Goal: Transaction & Acquisition: Purchase product/service

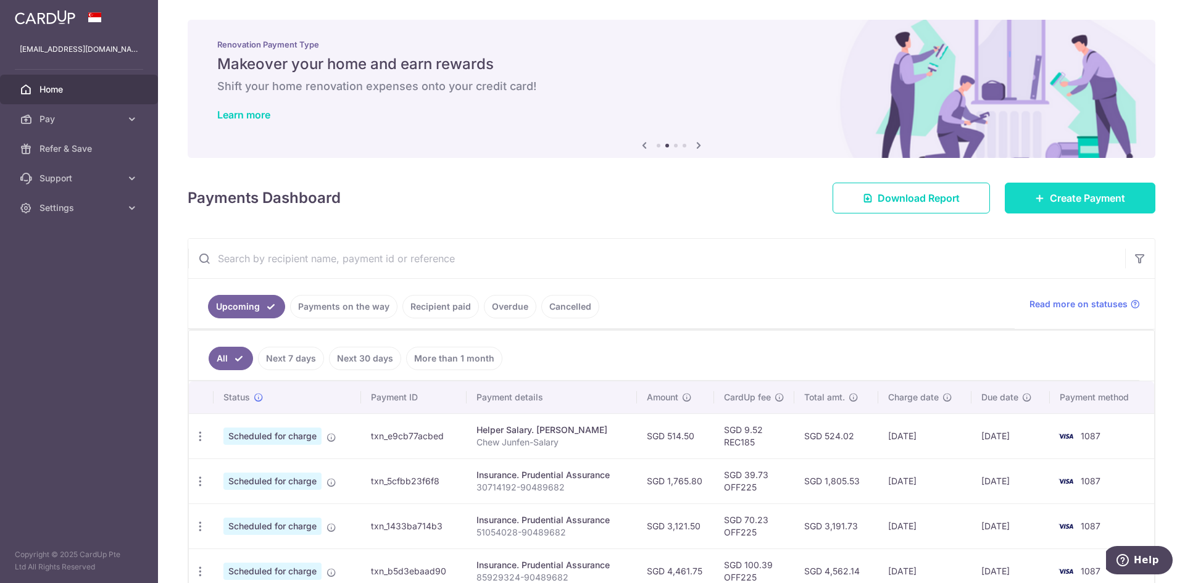
click at [1010, 185] on link "Create Payment" at bounding box center [1079, 198] width 151 height 31
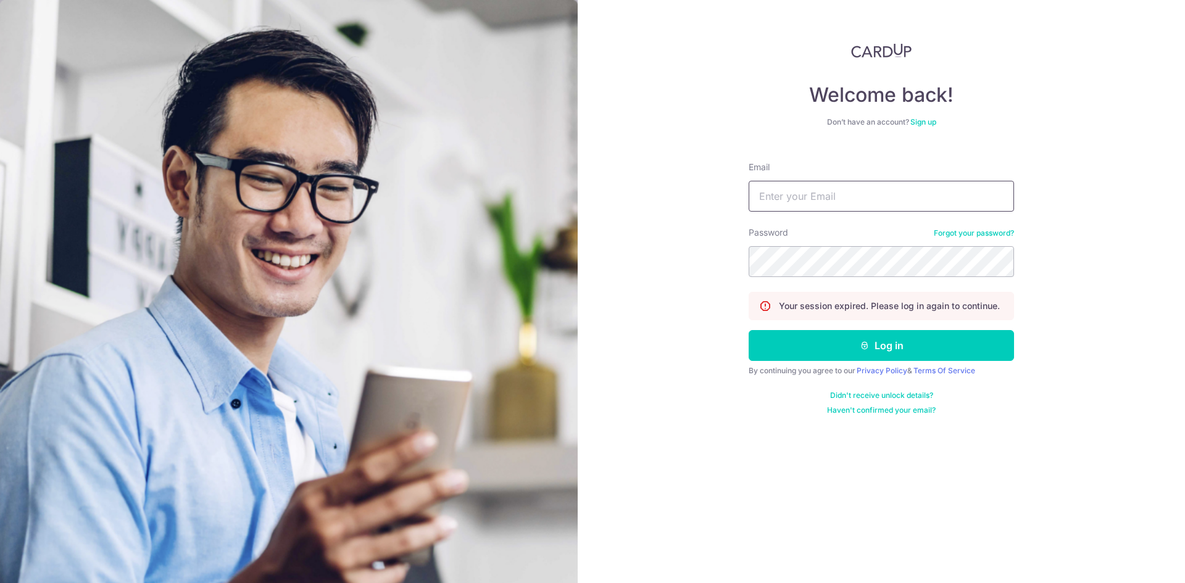
click at [900, 199] on input "Email" at bounding box center [880, 196] width 265 height 31
type input "[EMAIL_ADDRESS][DOMAIN_NAME]"
click at [748, 330] on button "Log in" at bounding box center [880, 345] width 265 height 31
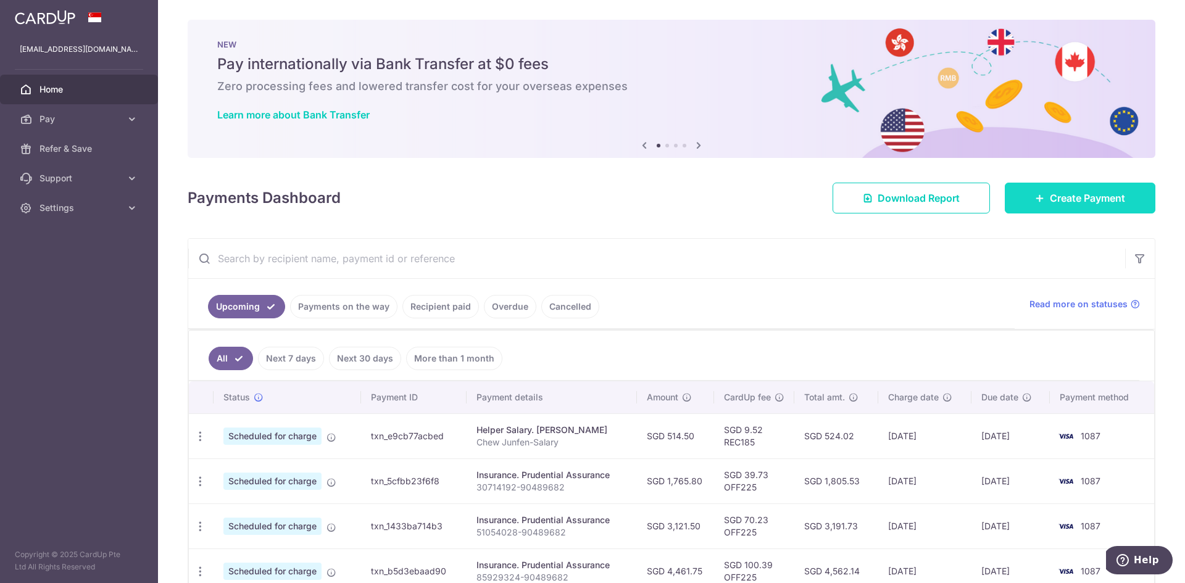
click at [1049, 200] on span "Create Payment" at bounding box center [1086, 198] width 75 height 15
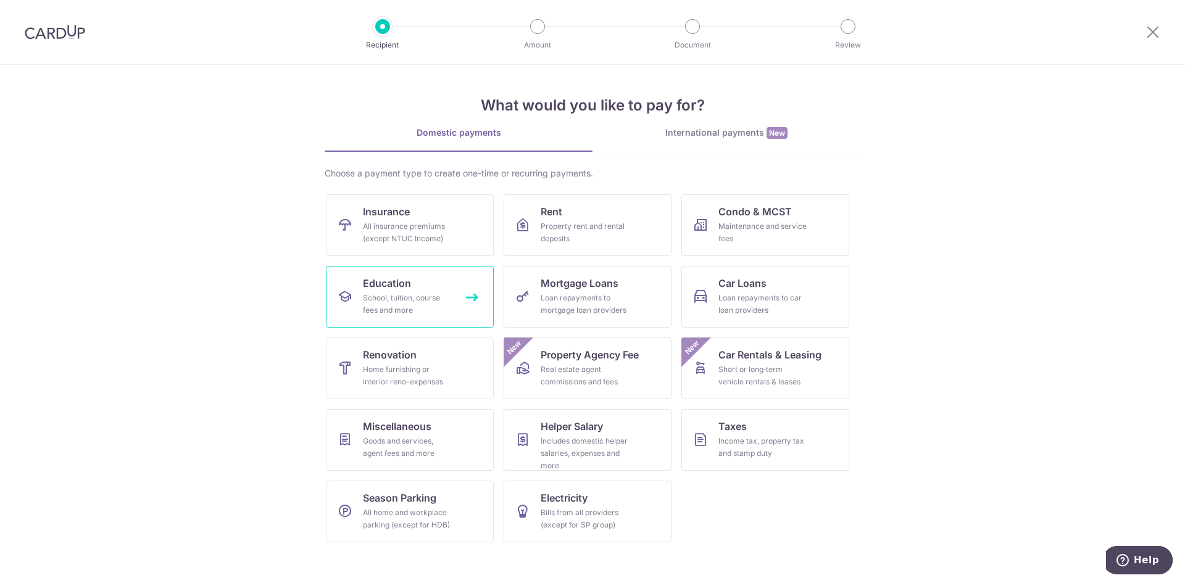
click at [444, 302] on div "School, tuition, course fees and more" at bounding box center [407, 304] width 89 height 25
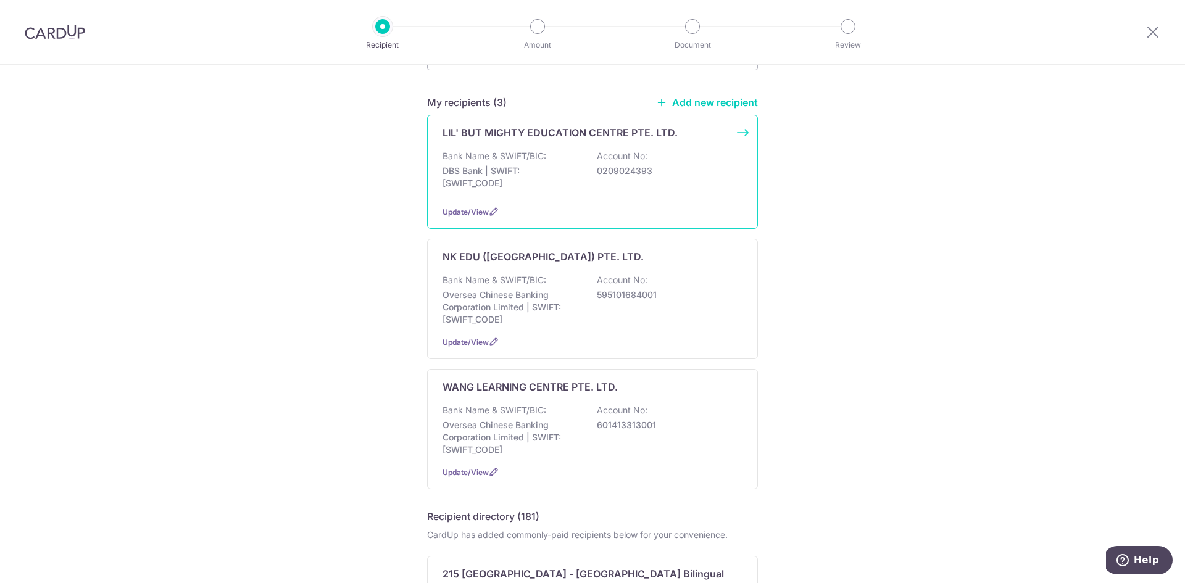
scroll to position [165, 0]
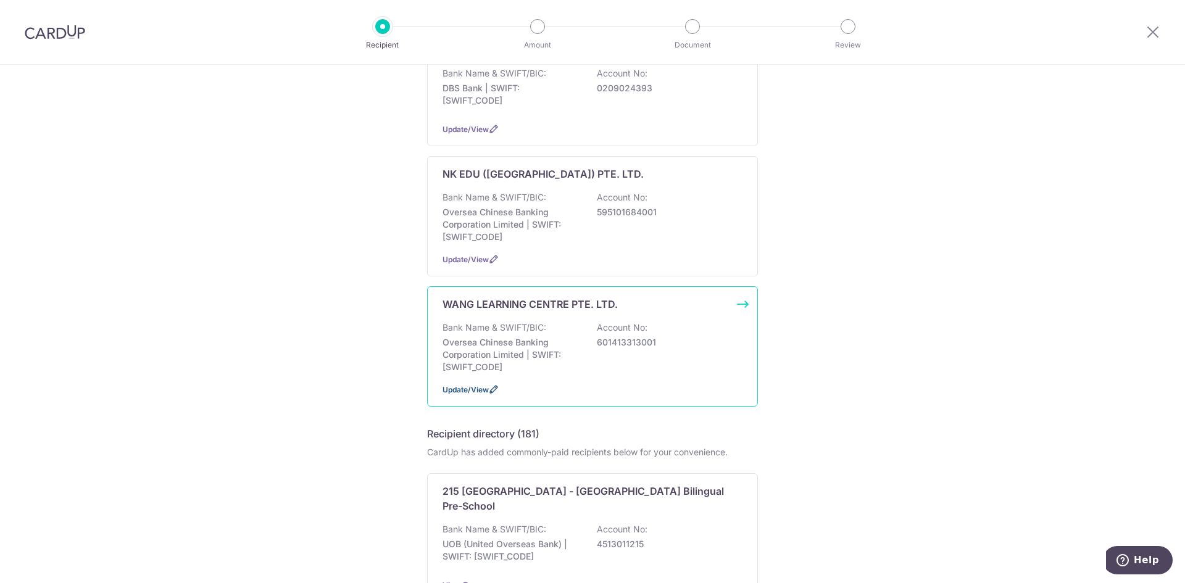
click at [491, 388] on icon at bounding box center [494, 389] width 10 height 10
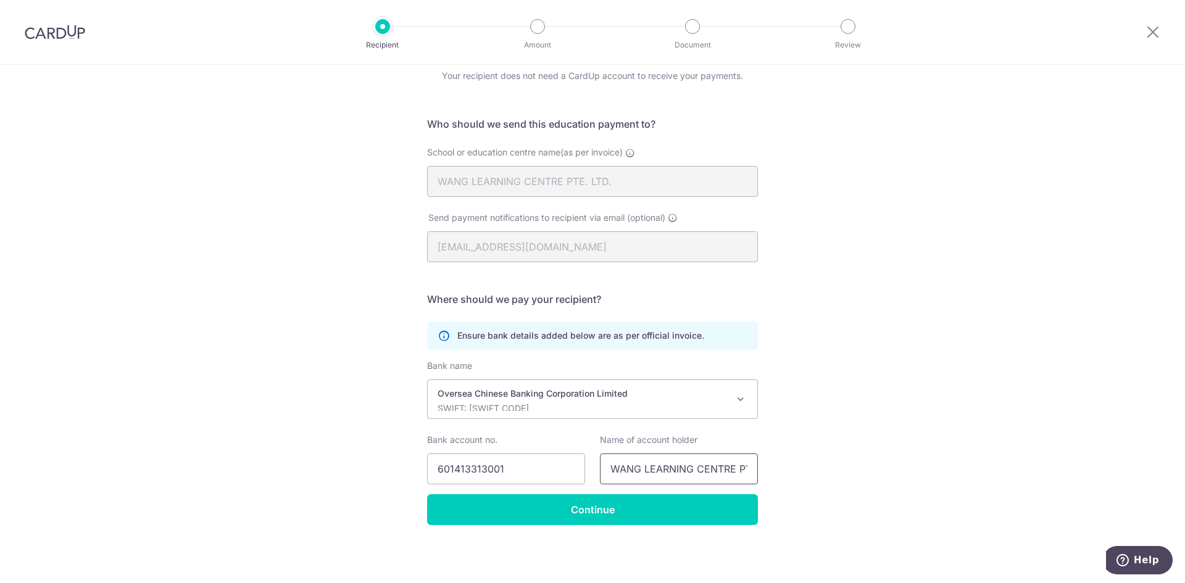
scroll to position [0, 36]
drag, startPoint x: 700, startPoint y: 480, endPoint x: 769, endPoint y: 481, distance: 69.1
click at [769, 481] on div "Recipient Details Your recipient does not need a CardUp account to receive your…" at bounding box center [592, 298] width 1185 height 570
type input "WANG LEARNING CENTRE PTE LTD"
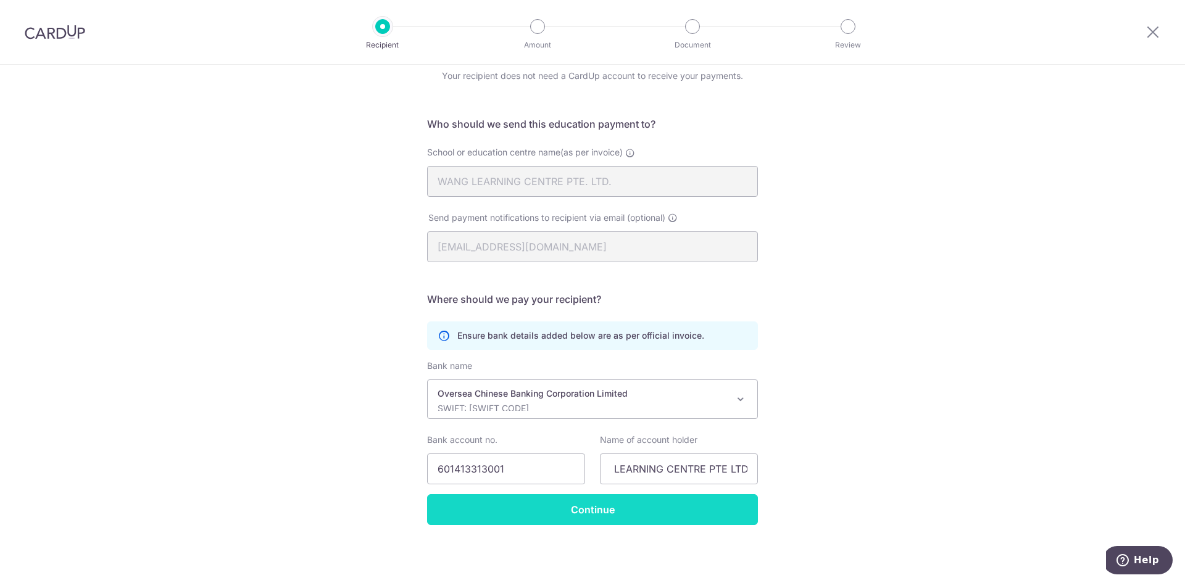
scroll to position [0, 0]
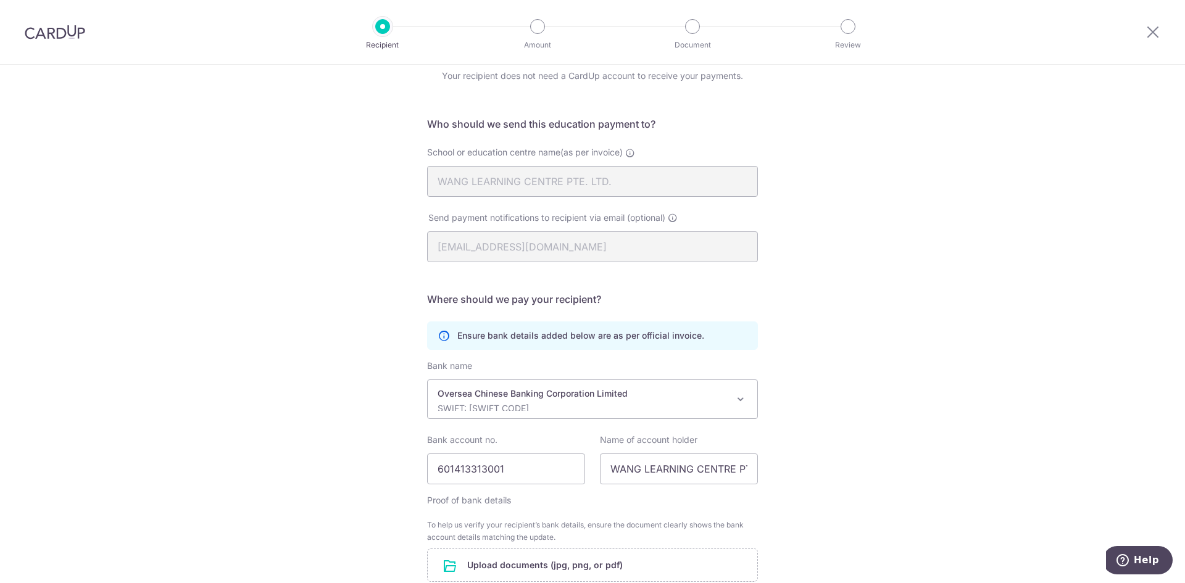
click at [576, 503] on form "Who should we send this education payment to? School or education centre name(a…" at bounding box center [592, 390] width 331 height 547
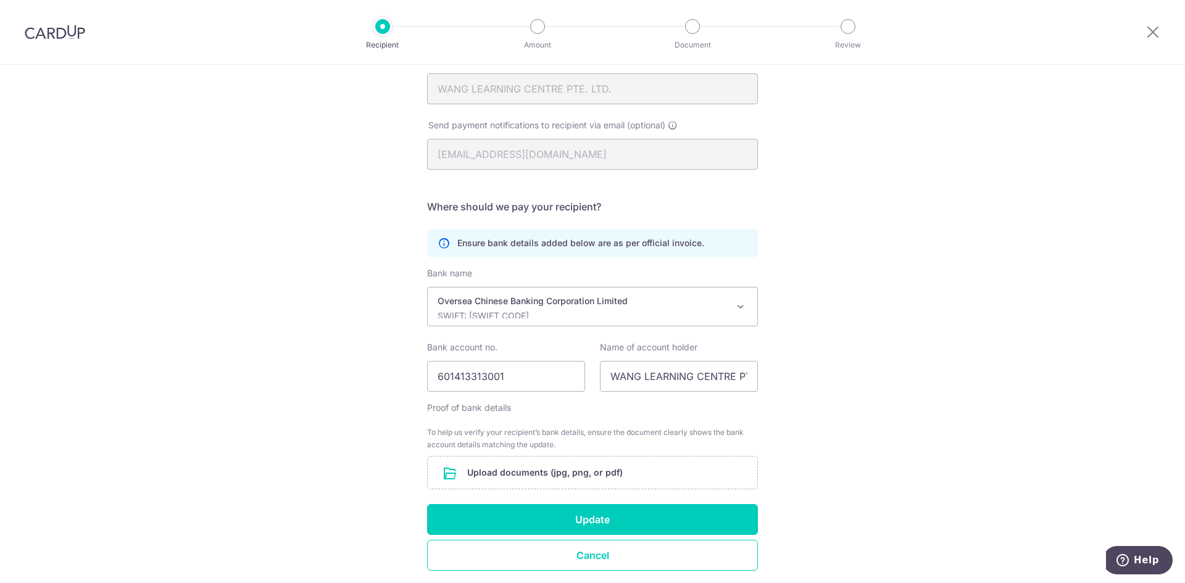
scroll to position [190, 0]
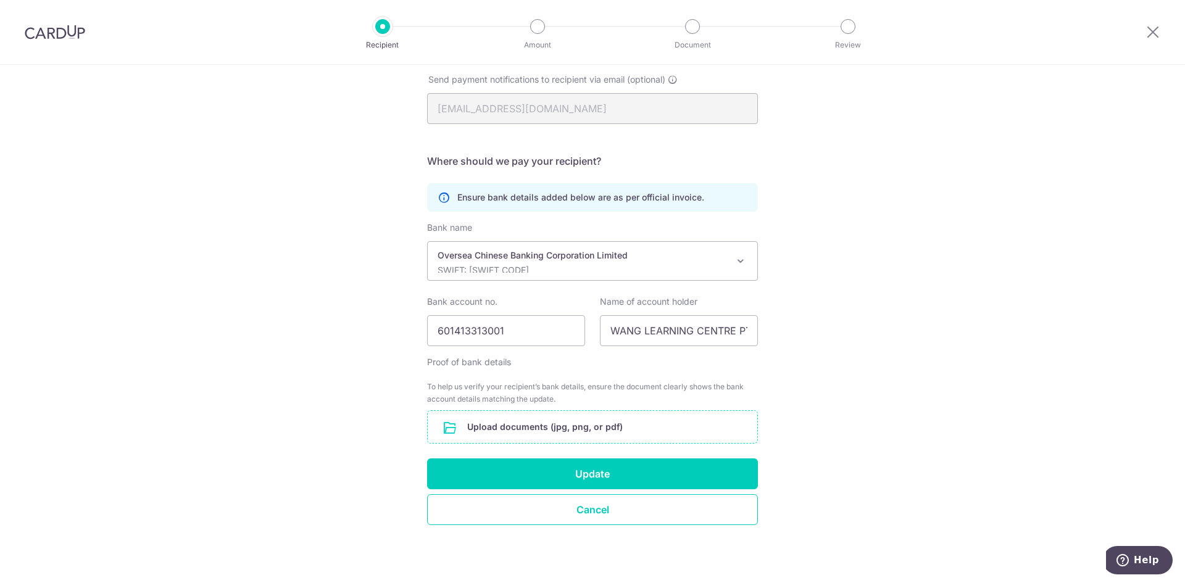
click at [616, 436] on input "file" at bounding box center [592, 427] width 329 height 32
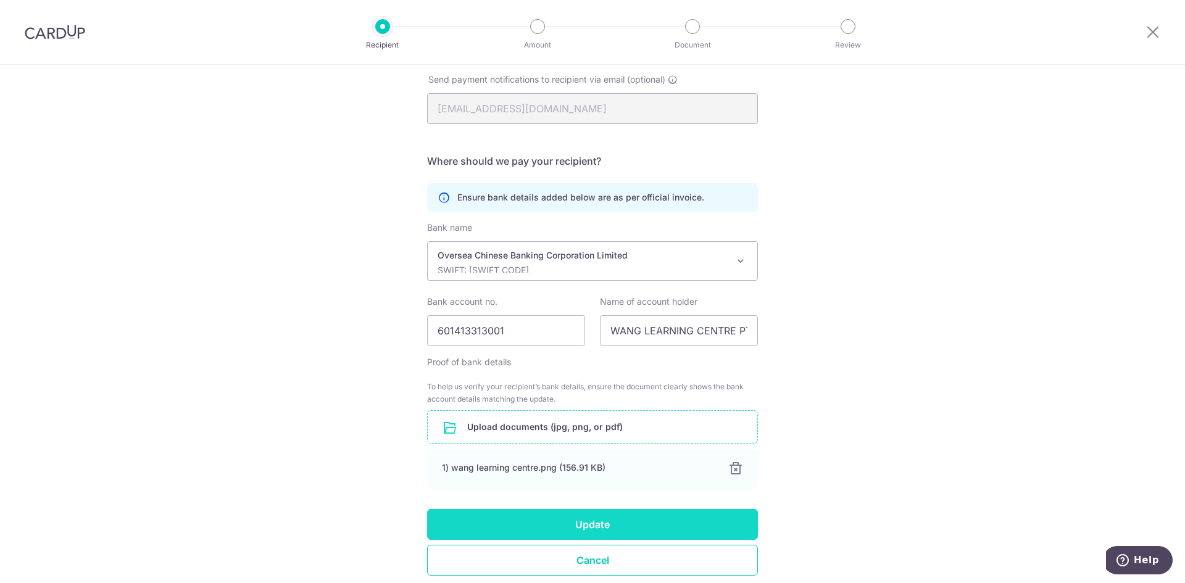
click at [684, 521] on button "Update" at bounding box center [592, 524] width 331 height 31
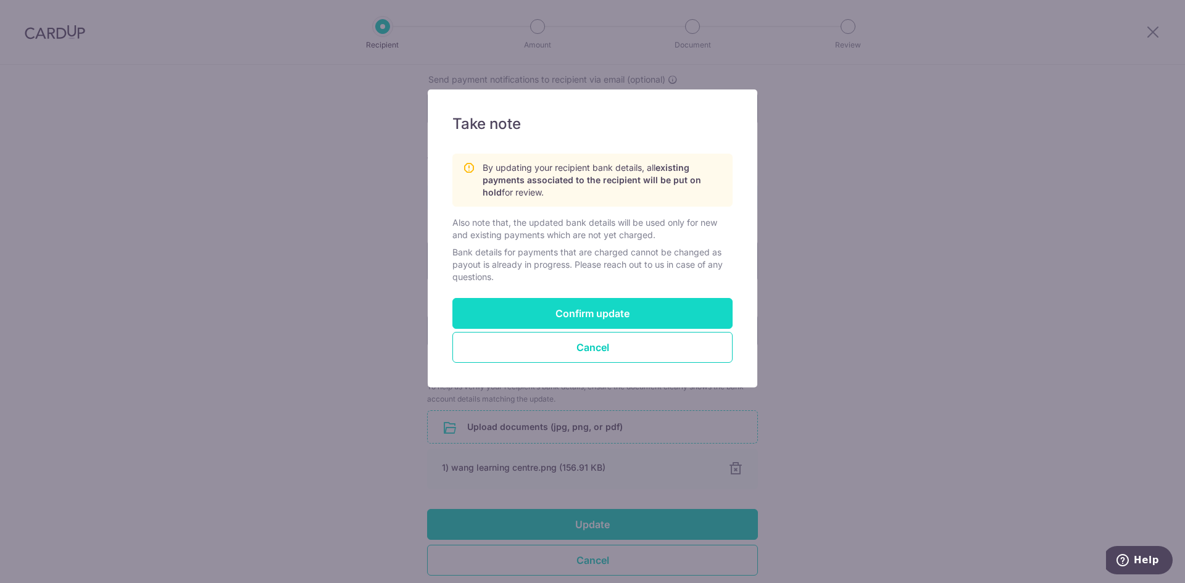
click at [613, 310] on button "Confirm update" at bounding box center [592, 313] width 280 height 31
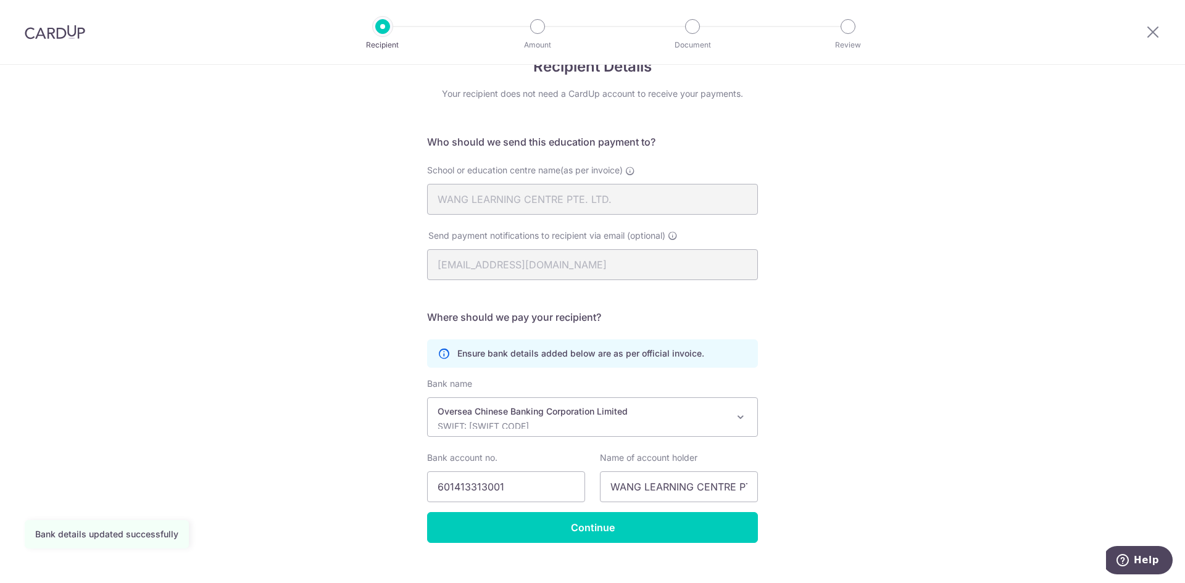
scroll to position [52, 0]
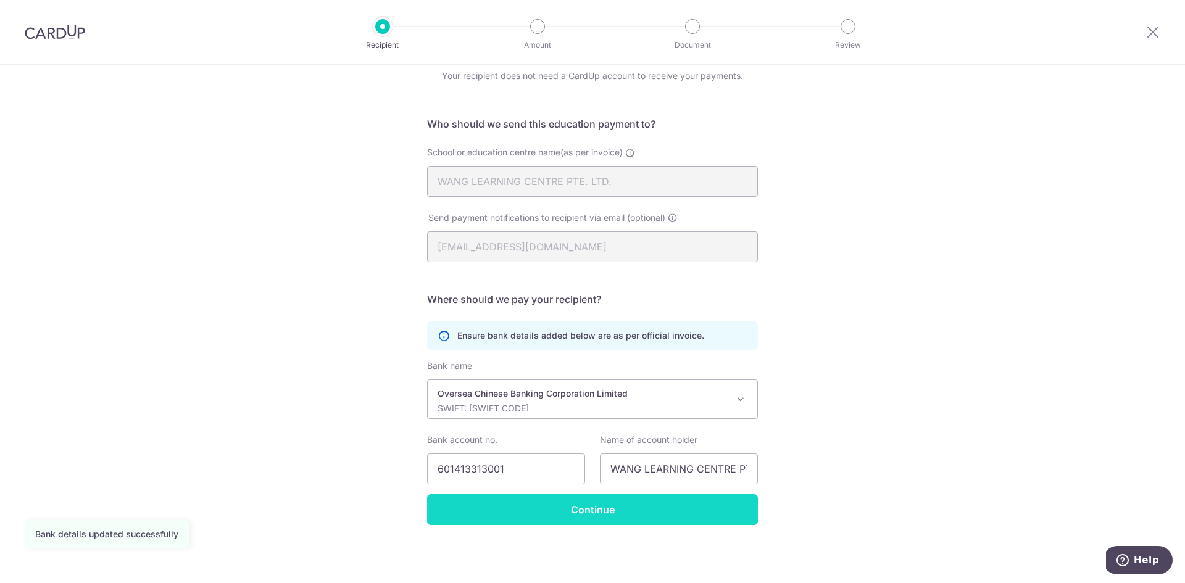
click at [591, 507] on input "Continue" at bounding box center [592, 509] width 331 height 31
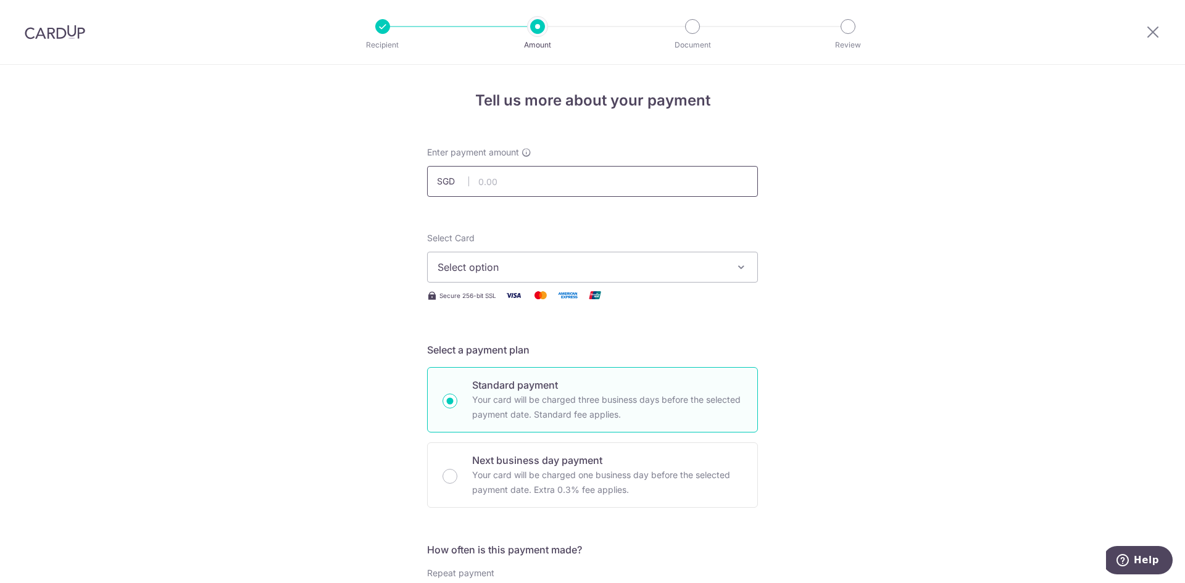
click at [529, 184] on input "text" at bounding box center [592, 181] width 331 height 31
click at [520, 178] on input "text" at bounding box center [592, 181] width 331 height 31
type input "771.00"
click at [460, 272] on span "Select option" at bounding box center [580, 267] width 287 height 15
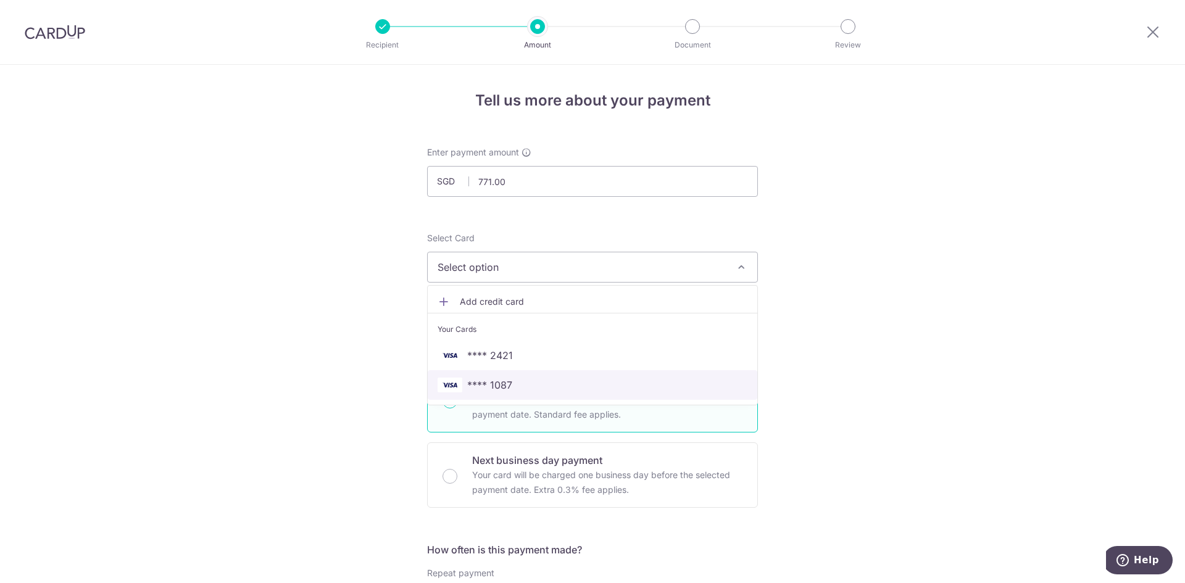
click at [493, 382] on span "**** 1087" at bounding box center [489, 385] width 45 height 15
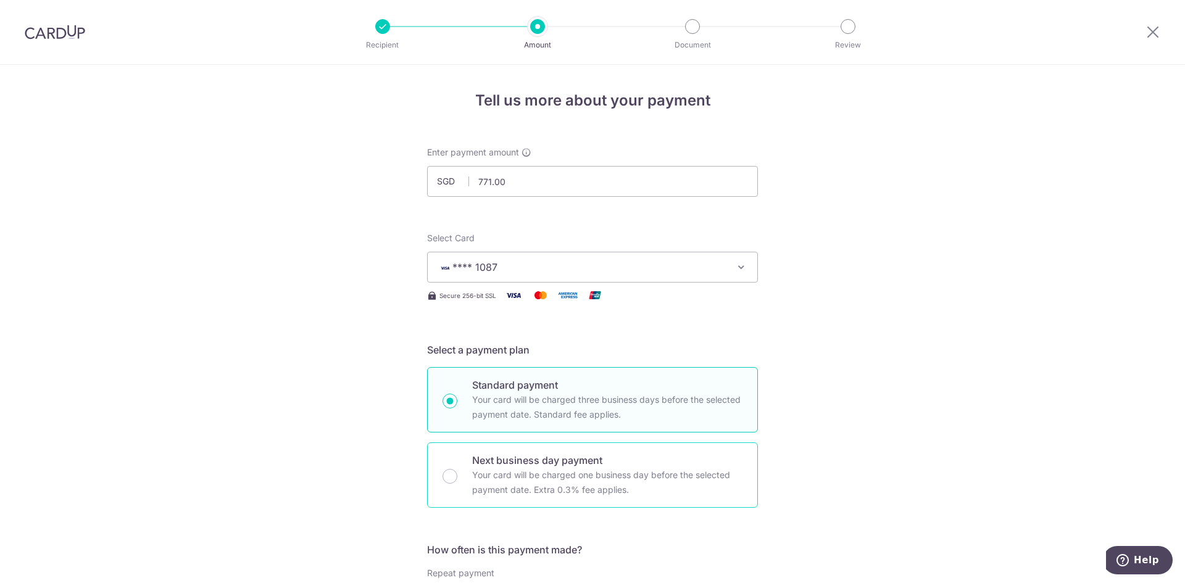
scroll to position [165, 0]
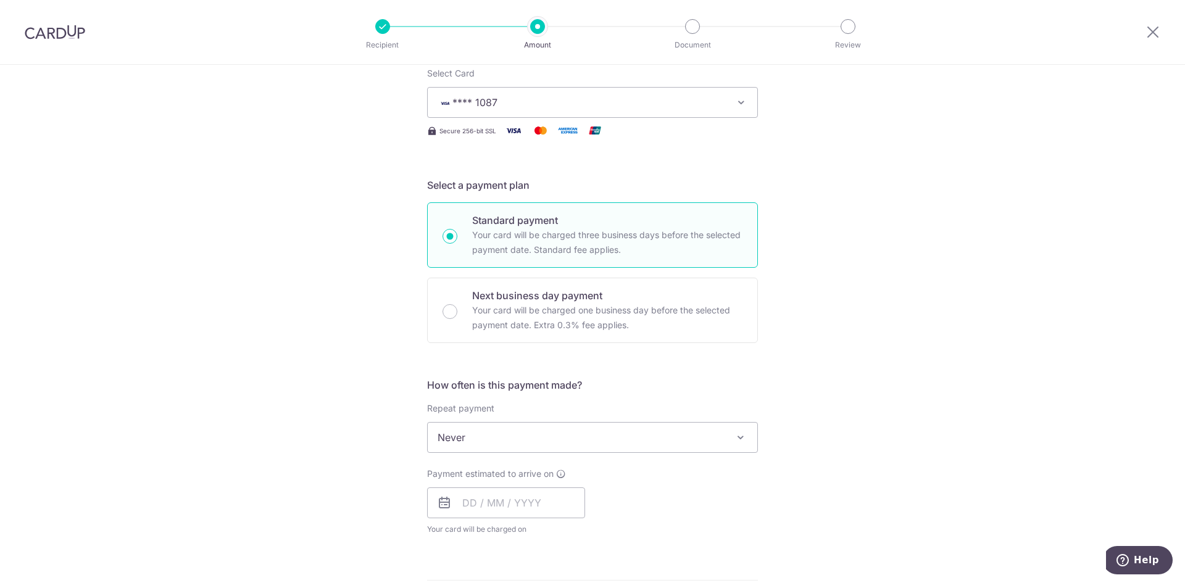
click at [470, 440] on span "Never" at bounding box center [592, 438] width 329 height 30
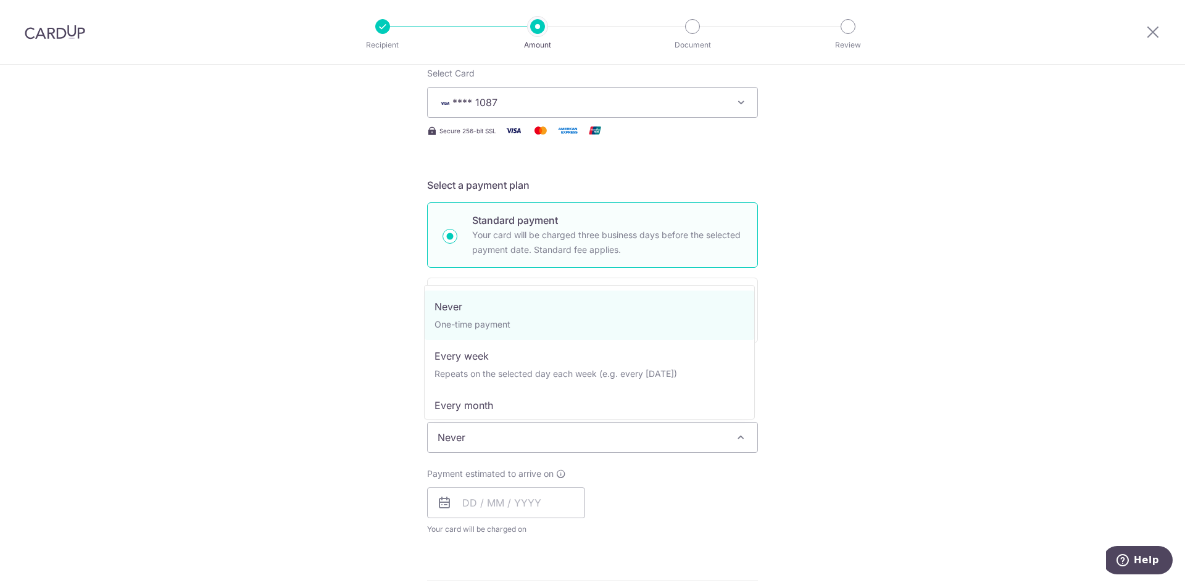
click at [470, 440] on span "Never" at bounding box center [592, 438] width 329 height 30
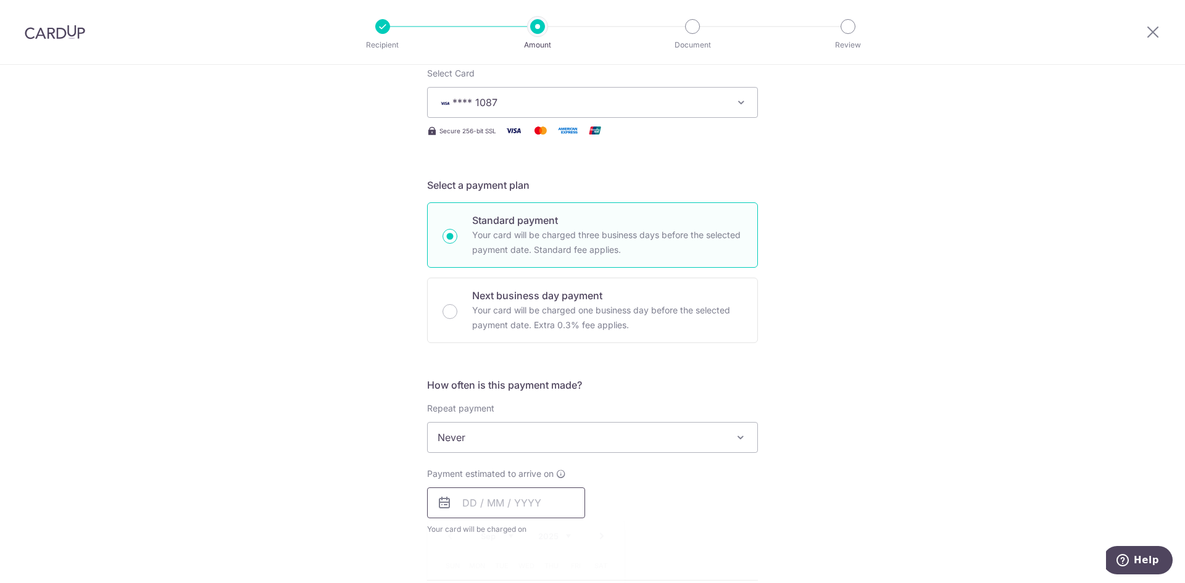
click at [472, 506] on input "text" at bounding box center [506, 502] width 158 height 31
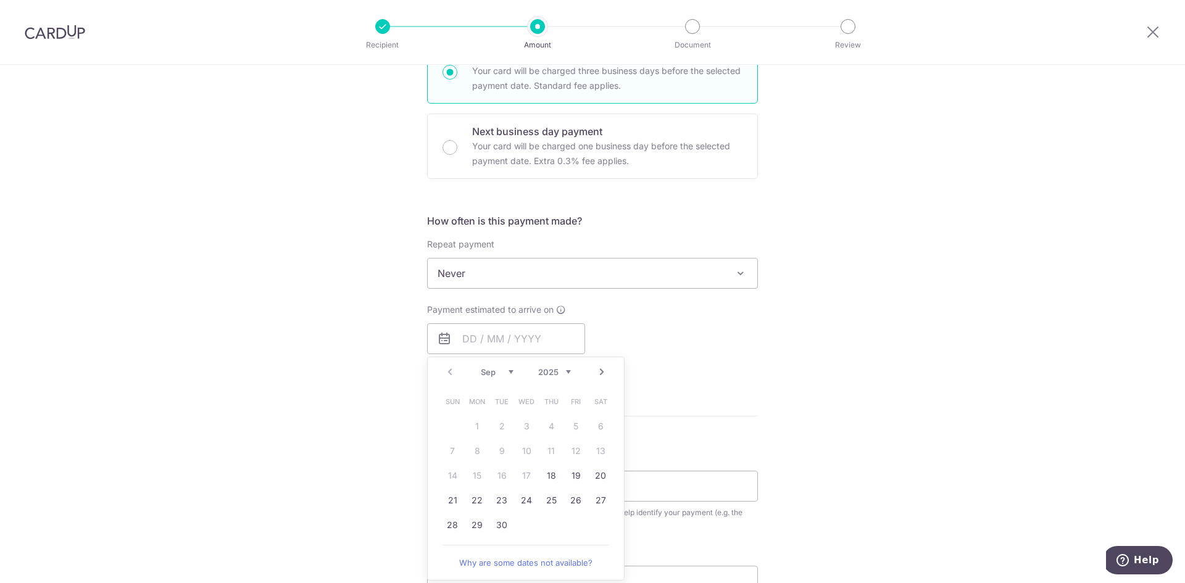
click at [377, 432] on div "Tell us more about your payment Enter payment amount SGD 771.00 771.00 Select C…" at bounding box center [592, 294] width 1185 height 1116
click at [505, 348] on input "text" at bounding box center [506, 338] width 158 height 31
click at [546, 470] on link "18" at bounding box center [551, 476] width 20 height 20
type input "[DATE]"
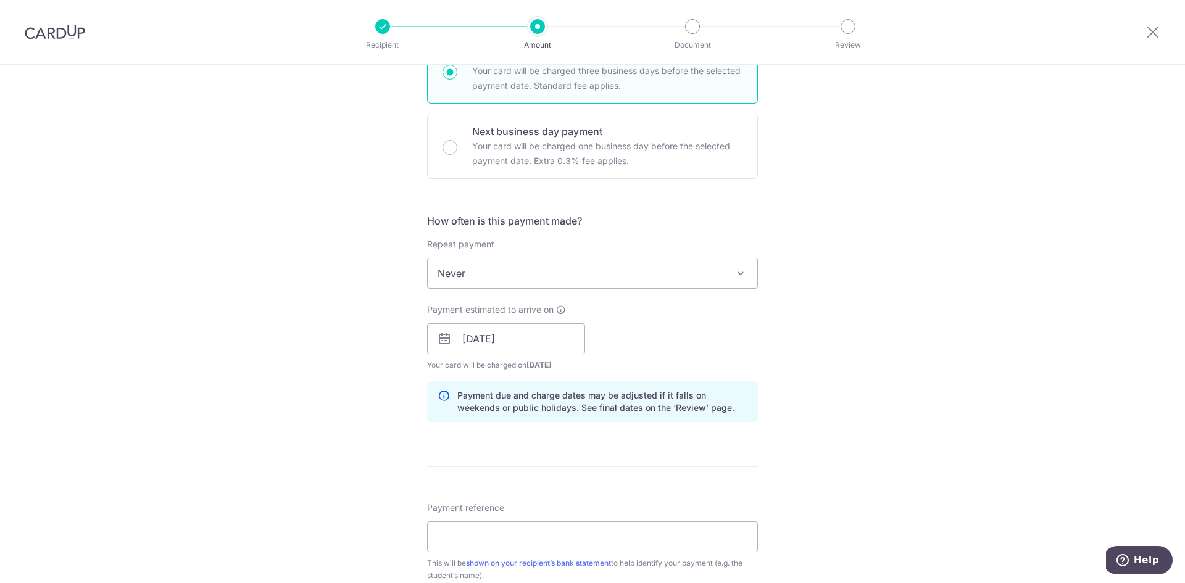
click at [538, 517] on div "Payment reference This will be shown on your recipient’s bank statement to help…" at bounding box center [592, 542] width 331 height 80
click at [521, 537] on input "Payment reference" at bounding box center [592, 536] width 331 height 31
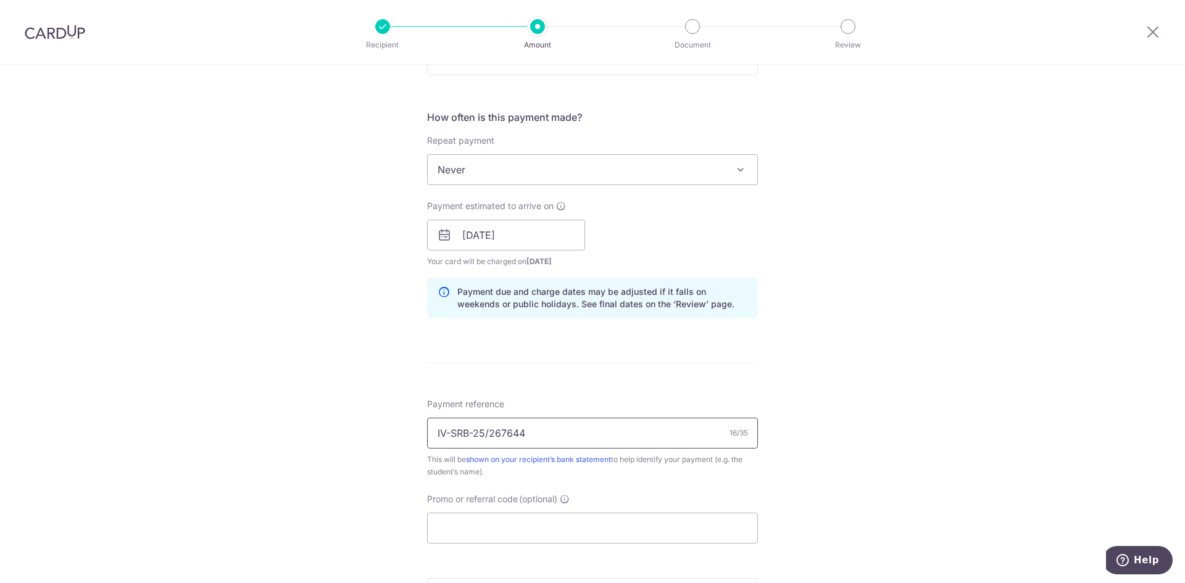
scroll to position [494, 0]
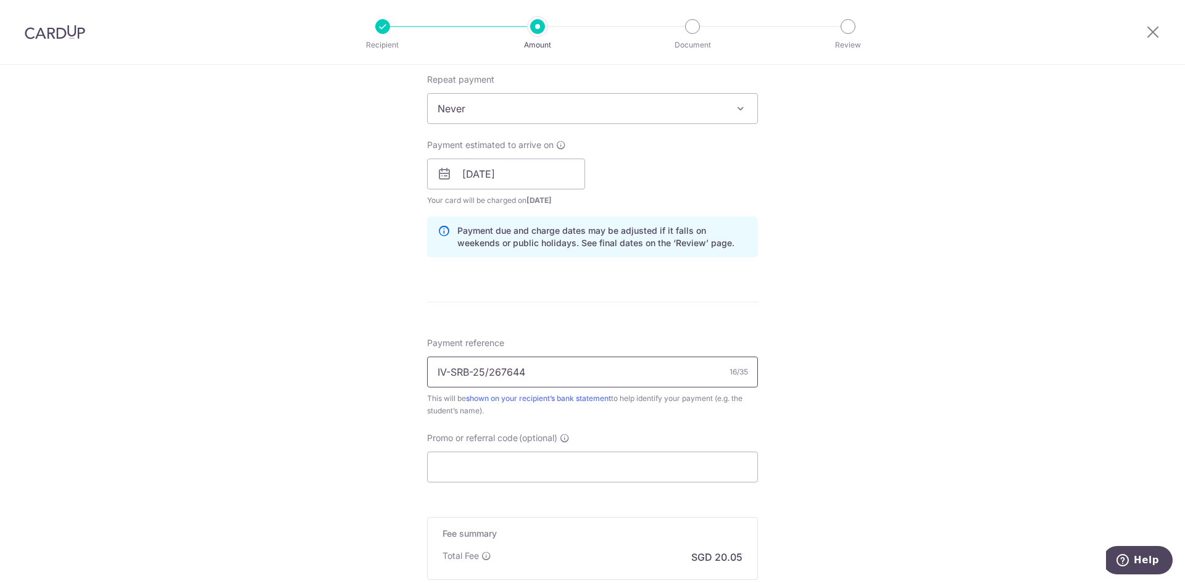
type input "IV-SRB-25/267644"
click at [647, 448] on div "Promo or referral code (optional) The discounted fee will be shown on the revie…" at bounding box center [592, 457] width 331 height 51
click at [647, 460] on input "Promo or referral code (optional)" at bounding box center [592, 467] width 331 height 31
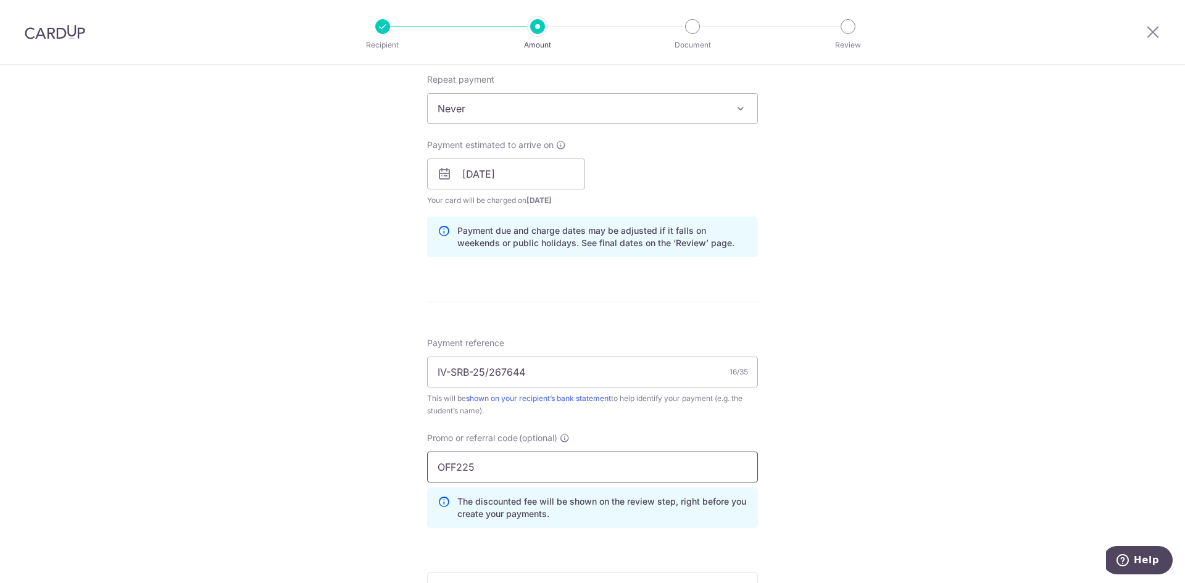
type input "OFF225"
click at [921, 449] on div "Tell us more about your payment Enter payment amount SGD 771.00 771.00 Select C…" at bounding box center [592, 182] width 1185 height 1222
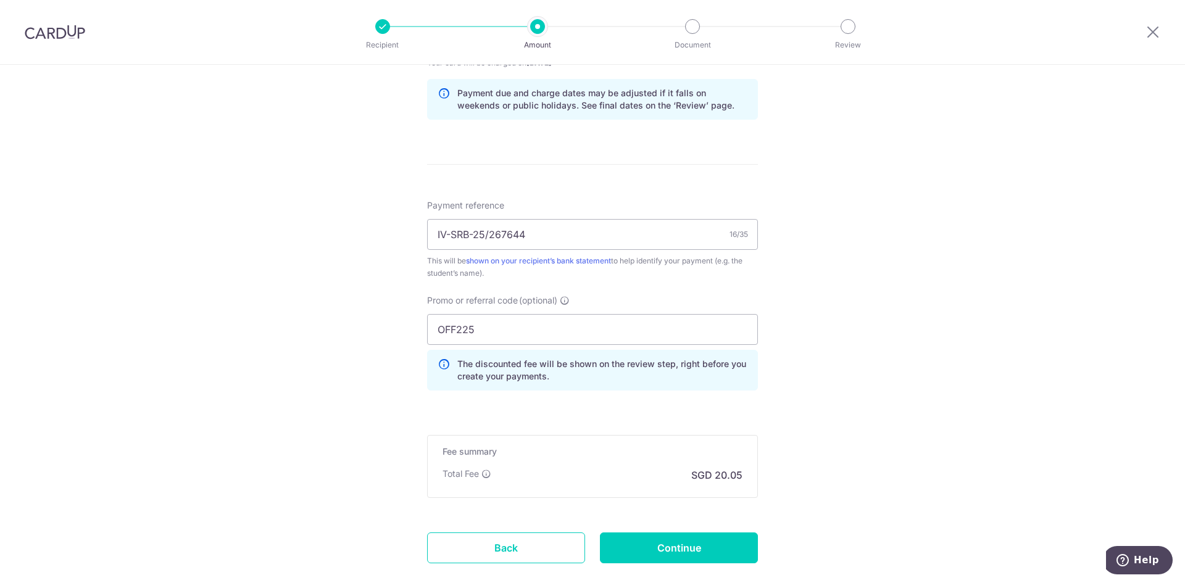
scroll to position [704, 0]
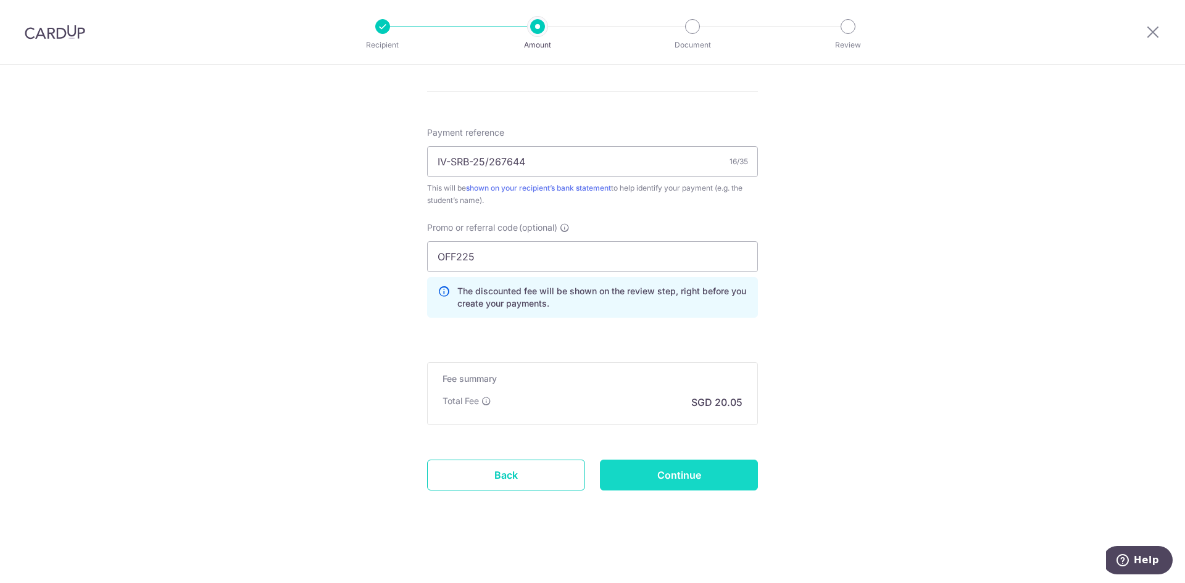
click at [676, 486] on input "Continue" at bounding box center [679, 475] width 158 height 31
type input "Create Schedule"
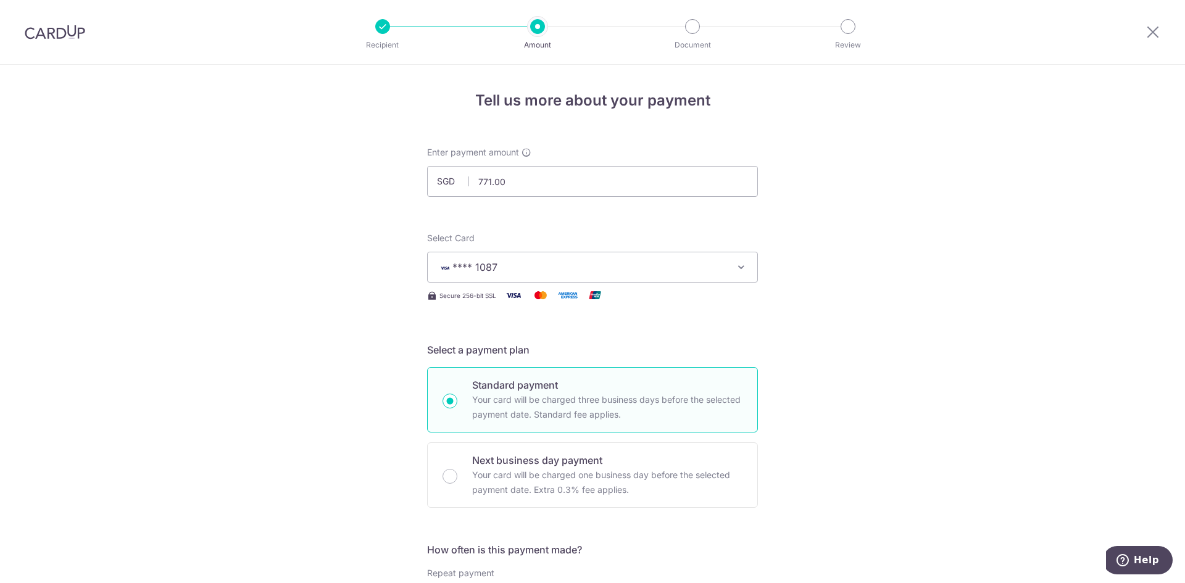
scroll to position [721, 0]
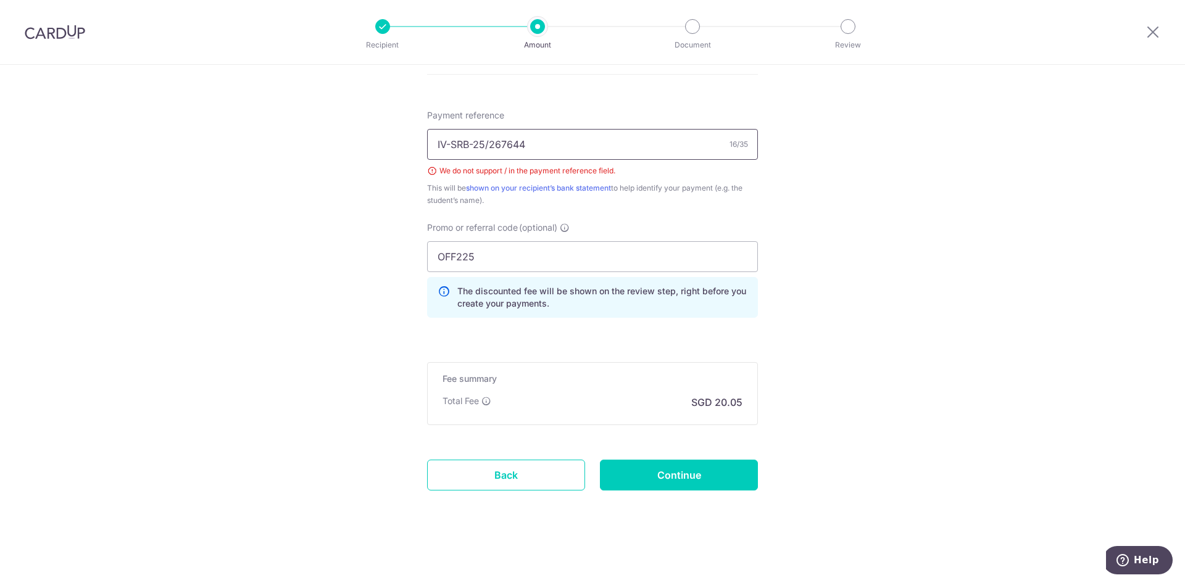
click at [489, 146] on input "IV-SRB-25/267644" at bounding box center [592, 144] width 331 height 31
type input "IV-SRB-25-267644"
click at [651, 466] on input "Continue" at bounding box center [679, 475] width 158 height 31
type input "Create Schedule"
click at [489, 139] on input "IV-SRB-25-267644" at bounding box center [592, 144] width 331 height 31
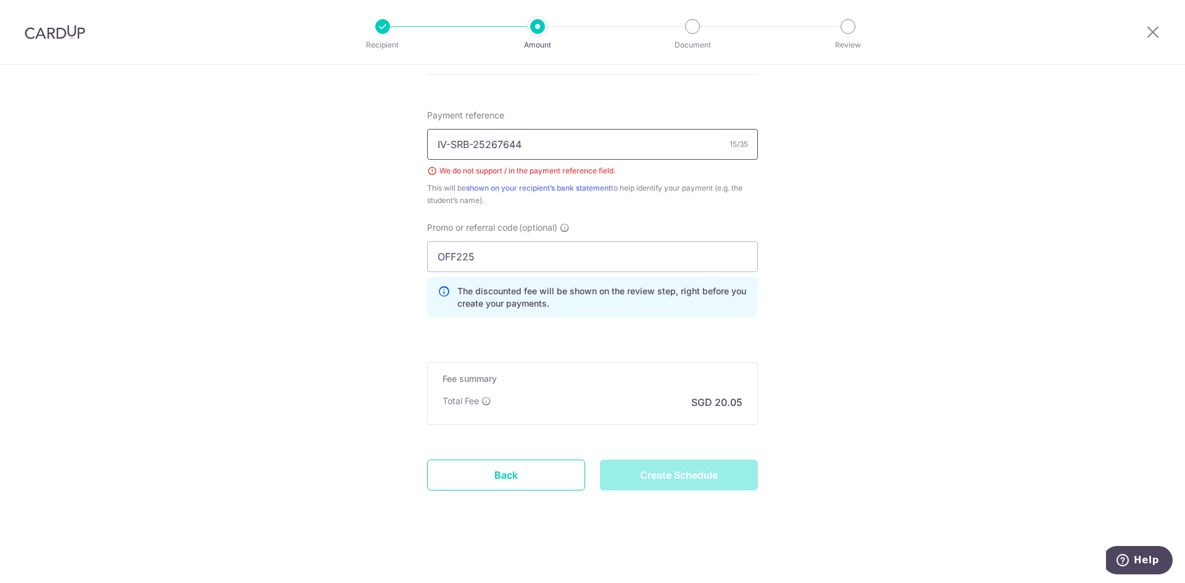
type input "IV-SRB-25 267644"
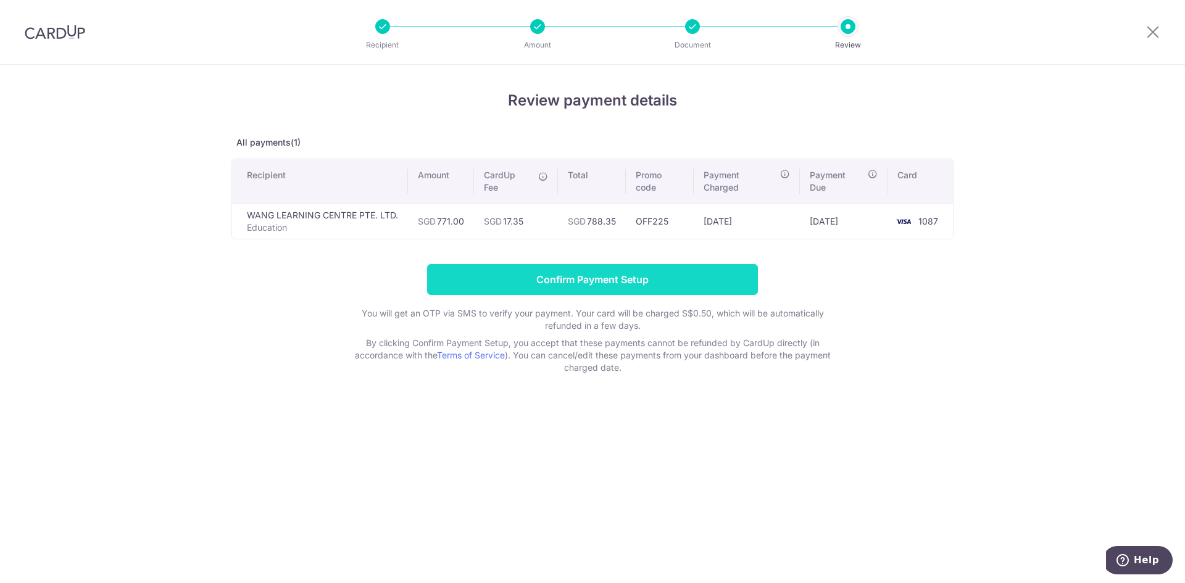
click at [576, 283] on input "Confirm Payment Setup" at bounding box center [592, 279] width 331 height 31
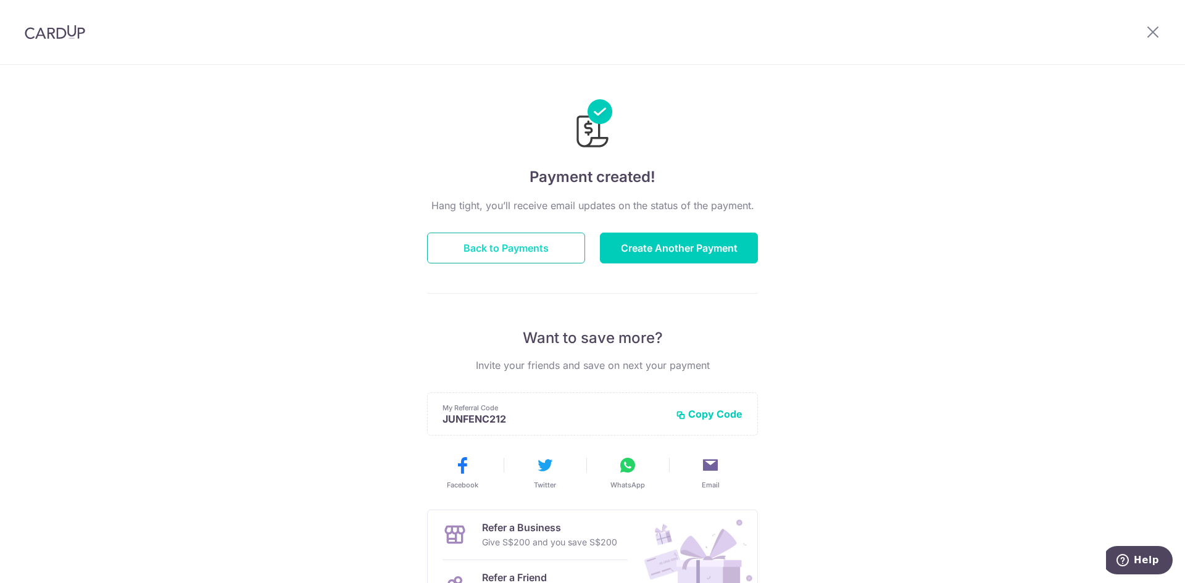
click at [538, 252] on button "Back to Payments" at bounding box center [506, 248] width 158 height 31
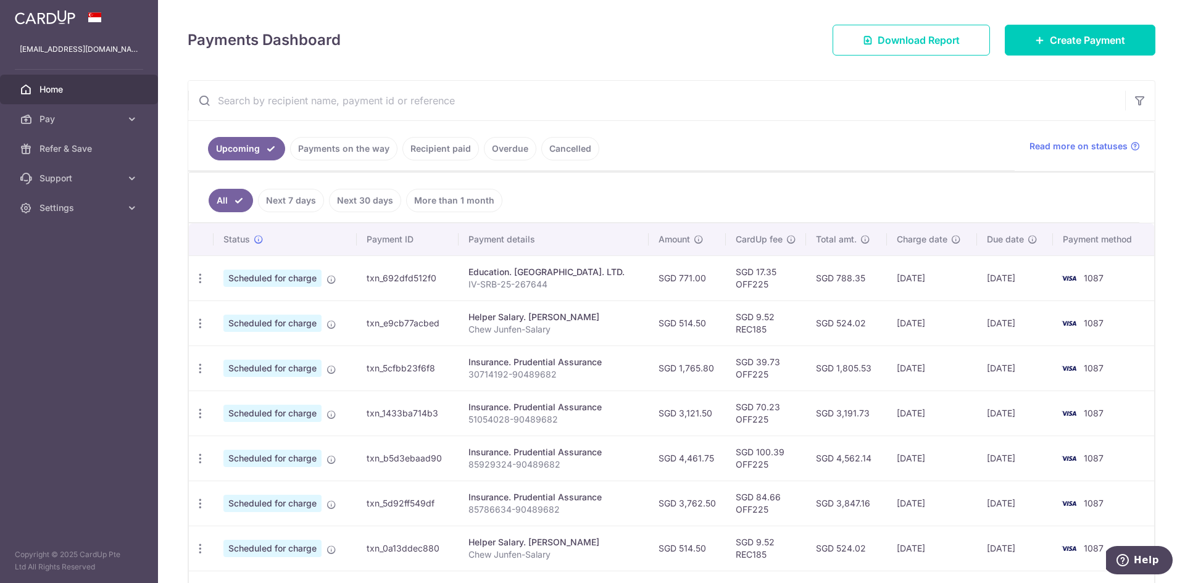
scroll to position [165, 0]
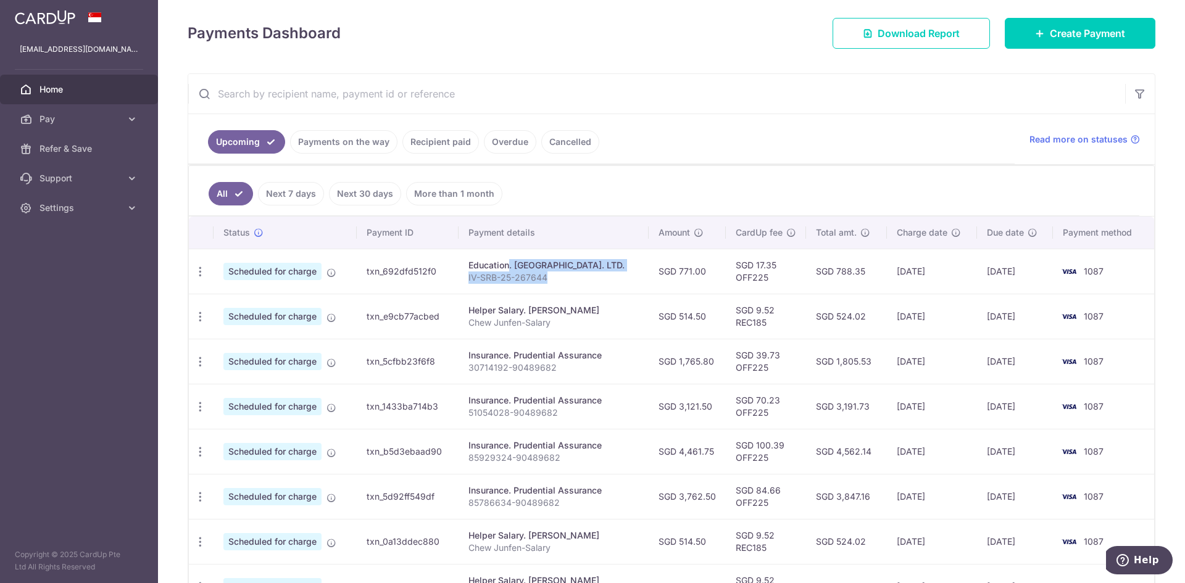
drag, startPoint x: 533, startPoint y: 279, endPoint x: 453, endPoint y: 267, distance: 81.1
click at [458, 267] on td "Education. WANG LEARNING CENTRE PTE. LTD. IV-SRB-25-267644" at bounding box center [552, 271] width 189 height 45
copy td "Education. WANG LEARNING CENTRE PTE. LTD. IV-SRB-25-267644"
click at [530, 284] on td "Education. WANG LEARNING CENTRE PTE. LTD. IV-SRB-25-267644" at bounding box center [552, 271] width 189 height 45
click at [1065, 30] on span "Create Payment" at bounding box center [1086, 33] width 75 height 15
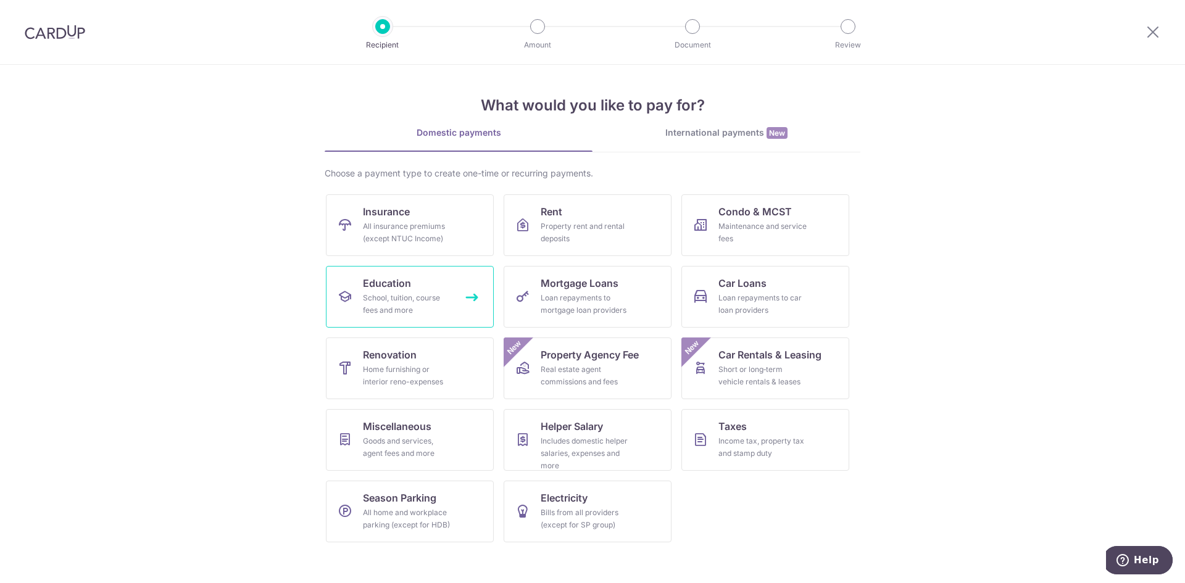
click at [396, 302] on div "School, tuition, course fees and more" at bounding box center [407, 304] width 89 height 25
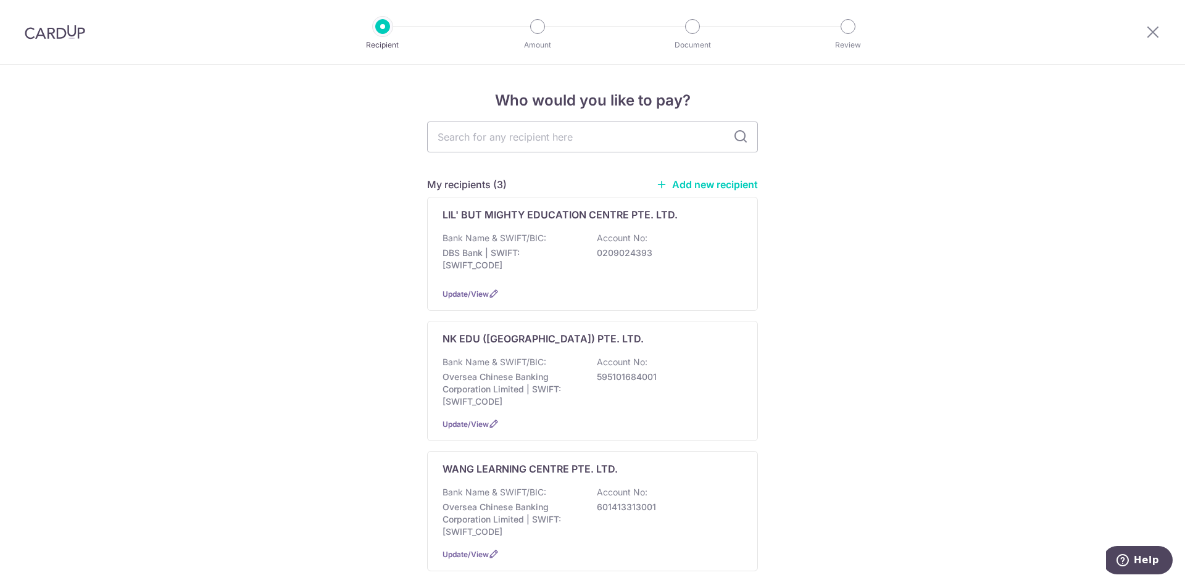
click at [35, 27] on img at bounding box center [55, 32] width 60 height 15
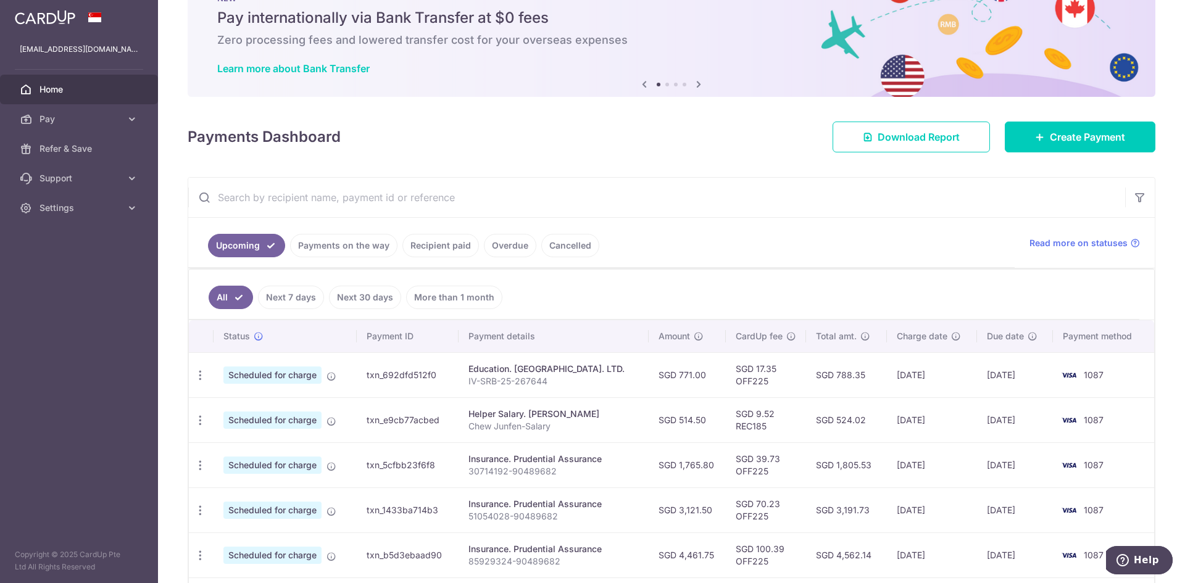
scroll to position [82, 0]
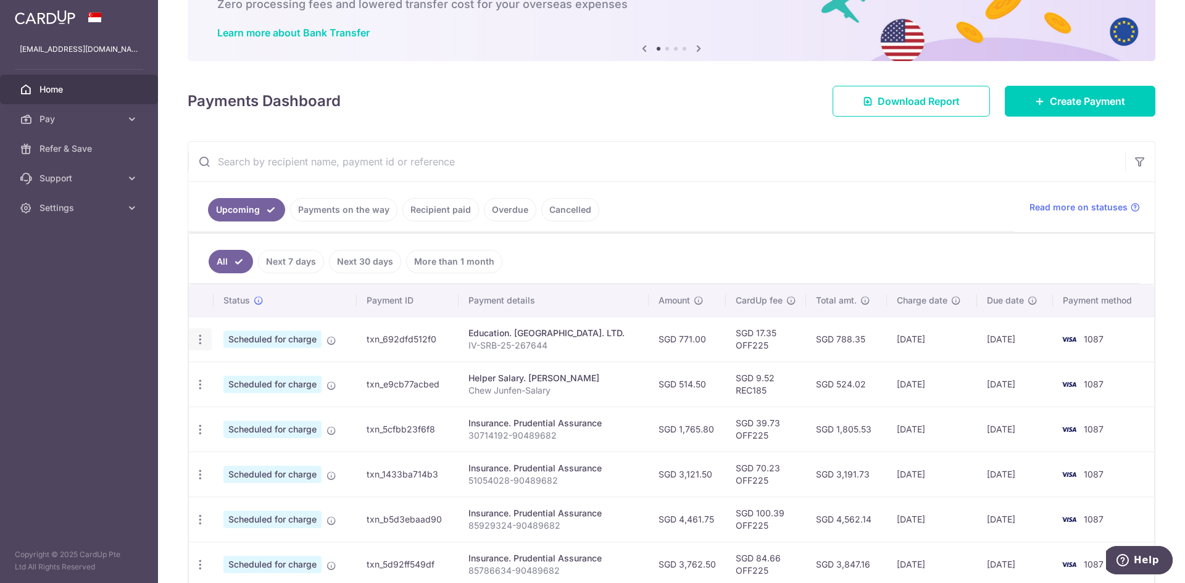
click at [198, 338] on icon "button" at bounding box center [200, 339] width 13 height 13
click at [257, 379] on span "Update payment" at bounding box center [266, 373] width 84 height 15
radio input "true"
type input "771.00"
type input "[DATE]"
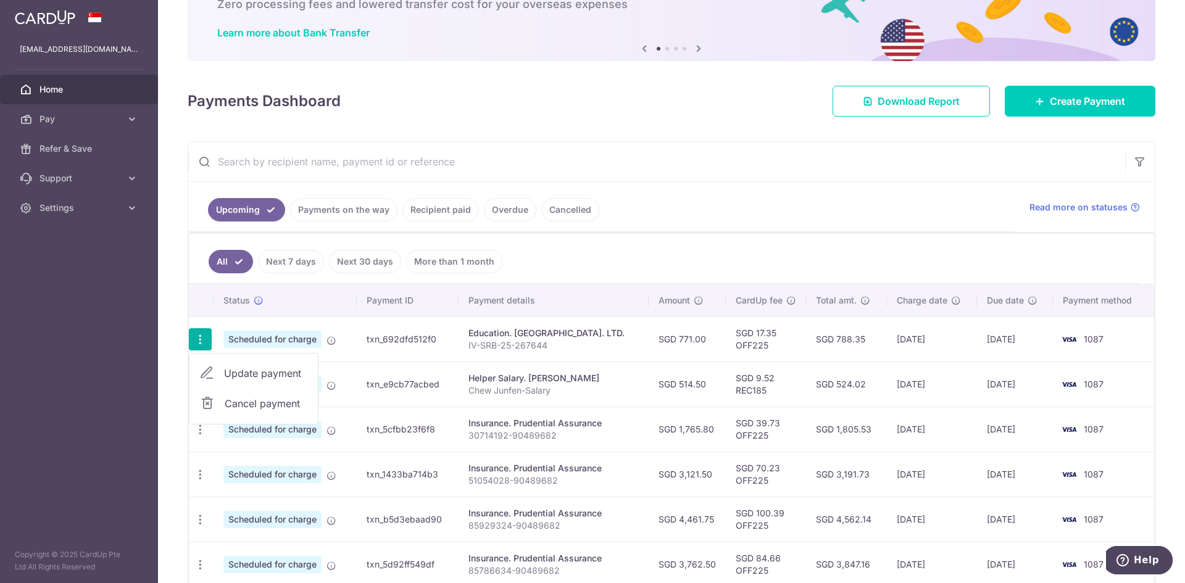
type input "IV-SRB-25-267644"
type input "OFF225"
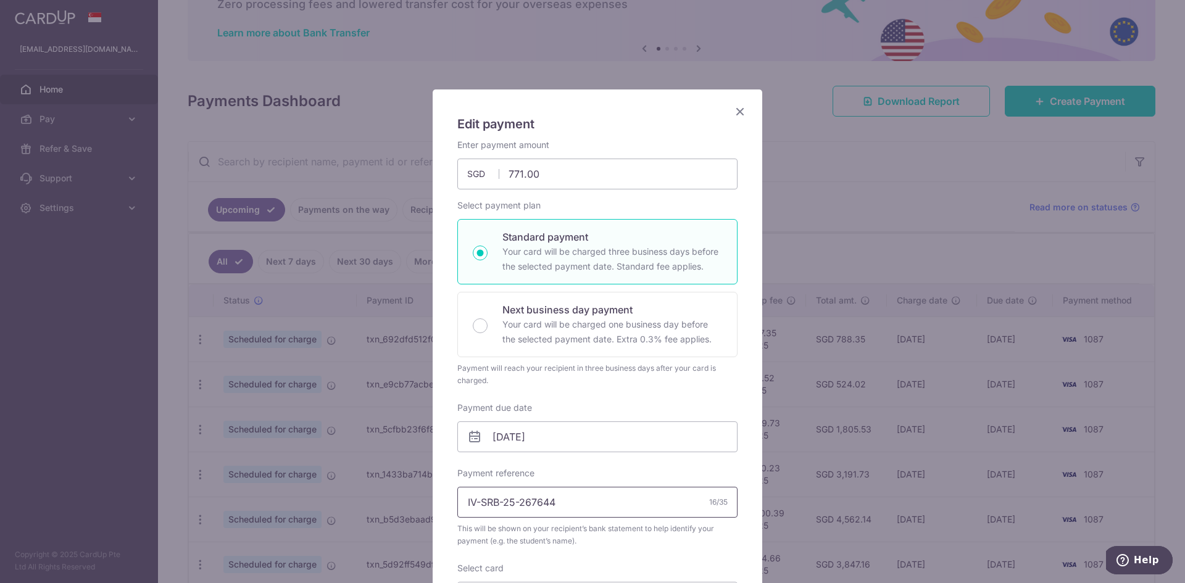
click at [579, 497] on input "IV-SRB-25-267644" at bounding box center [597, 502] width 280 height 31
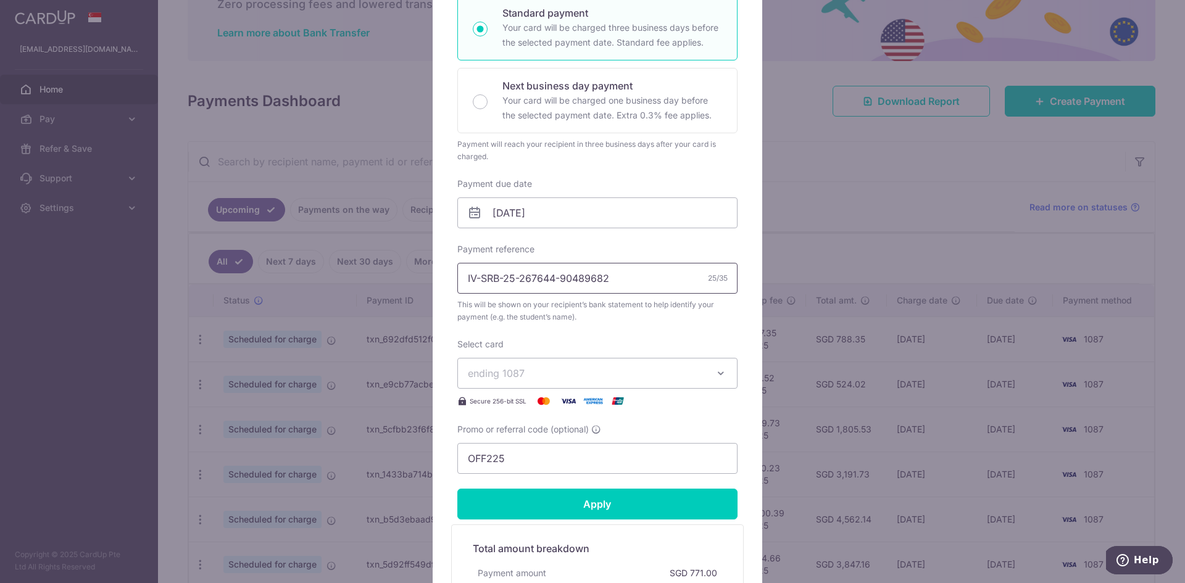
scroll to position [329, 0]
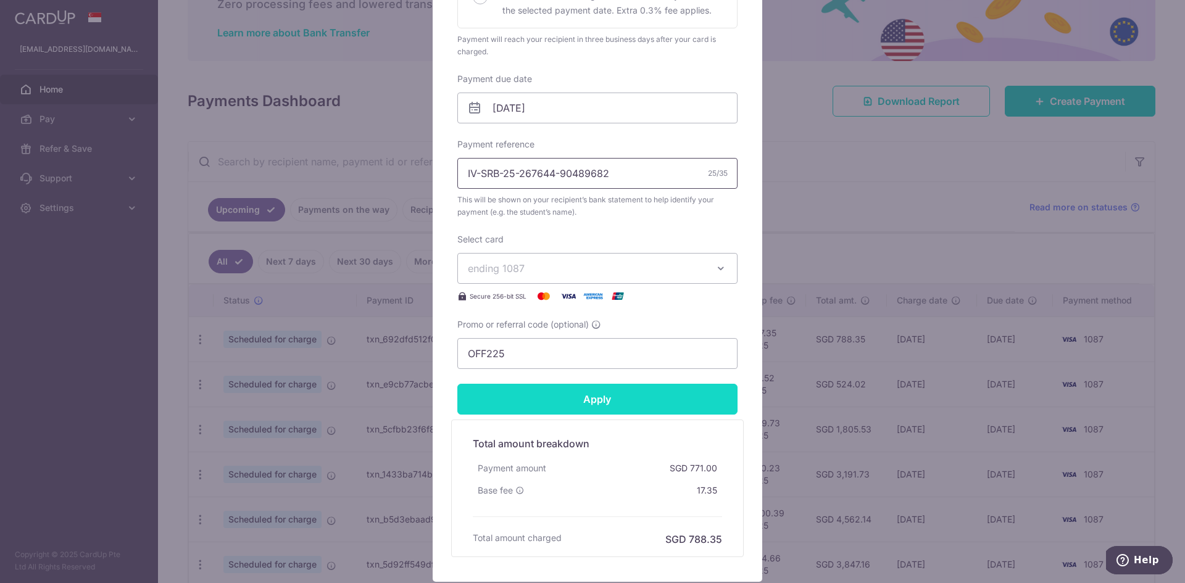
type input "IV-SRB-25-267644-90489682"
click at [614, 401] on input "Apply" at bounding box center [597, 399] width 280 height 31
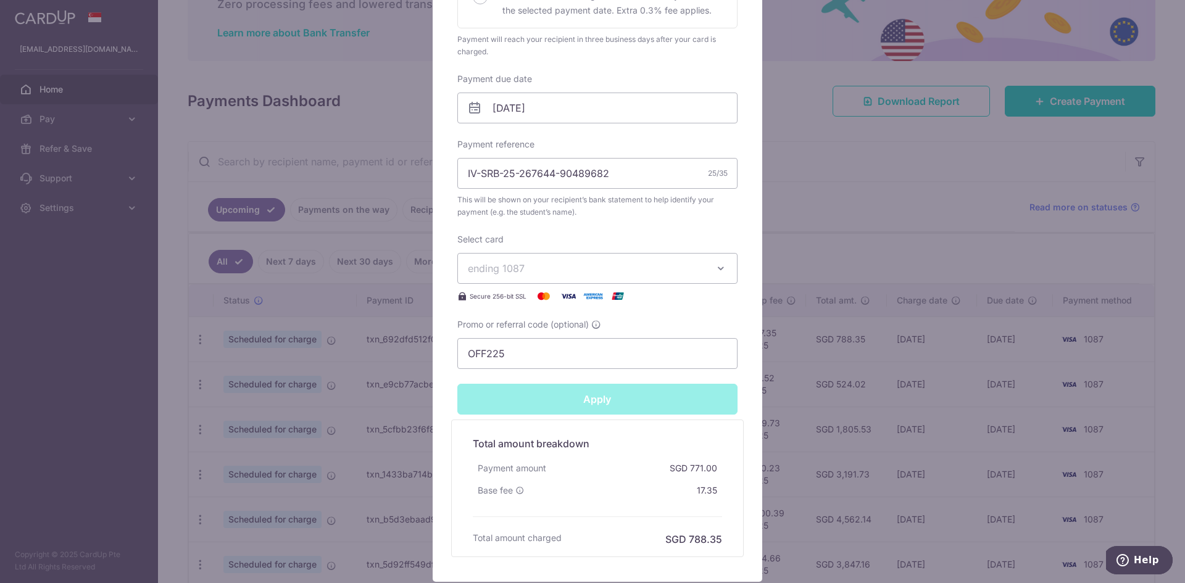
type input "Successfully Applied"
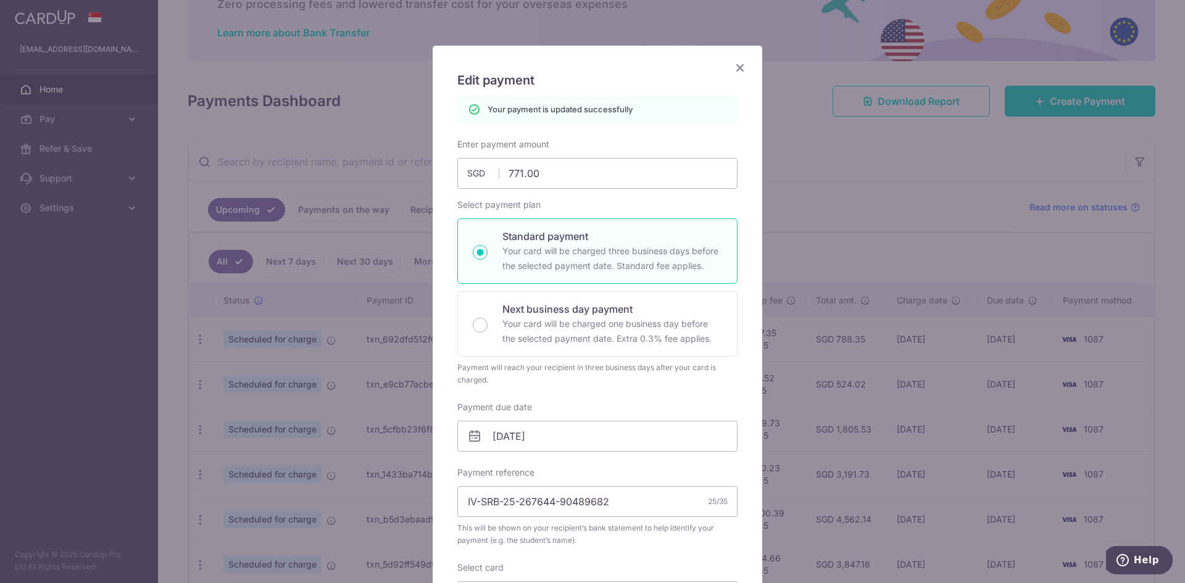
scroll to position [0, 0]
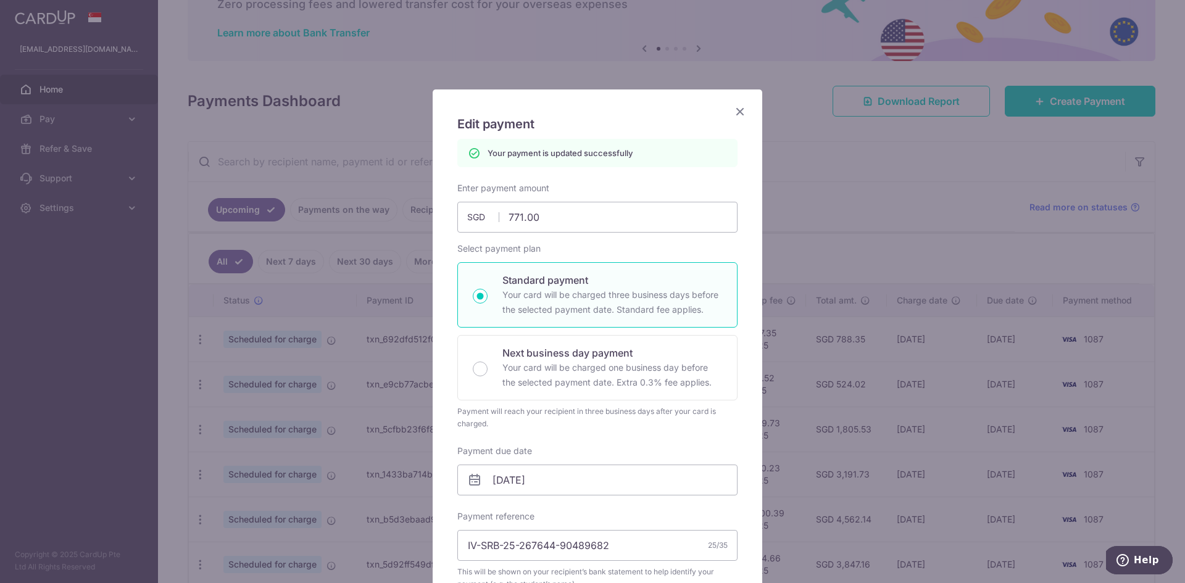
click at [733, 105] on icon "Close" at bounding box center [739, 111] width 15 height 15
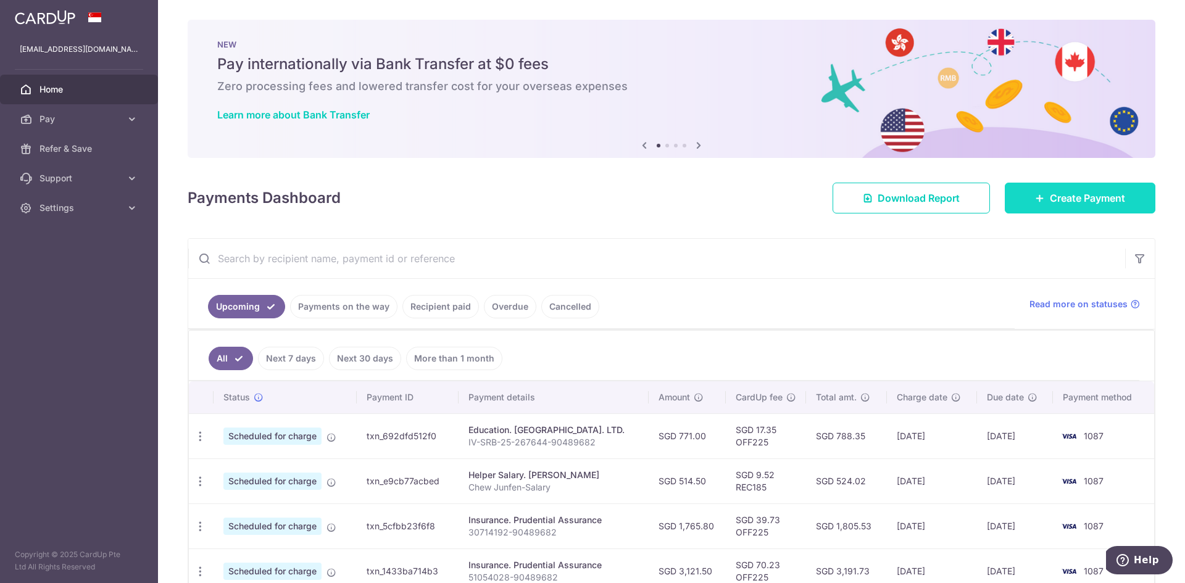
click at [1025, 201] on link "Create Payment" at bounding box center [1079, 198] width 151 height 31
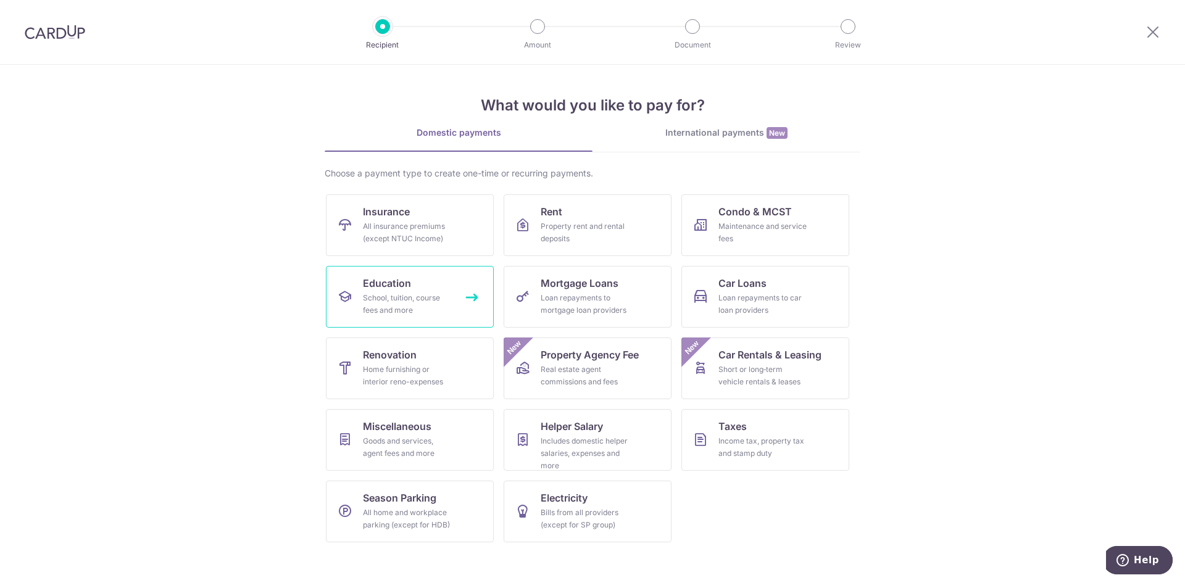
click at [414, 302] on div "School, tuition, course fees and more" at bounding box center [407, 304] width 89 height 25
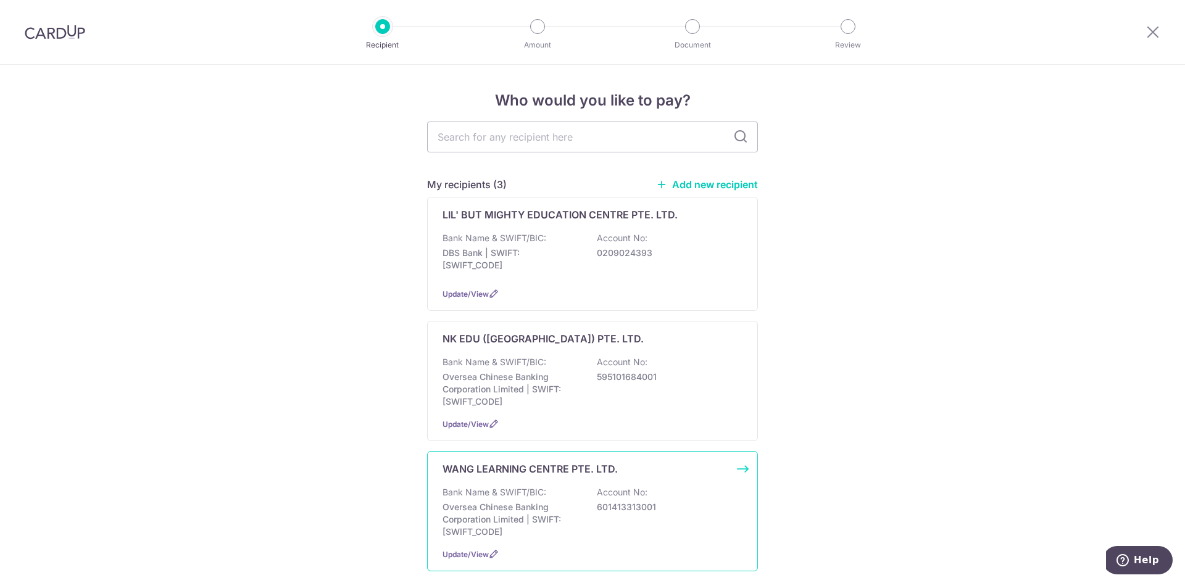
click at [529, 488] on p "Bank Name & SWIFT/BIC:" at bounding box center [494, 492] width 104 height 12
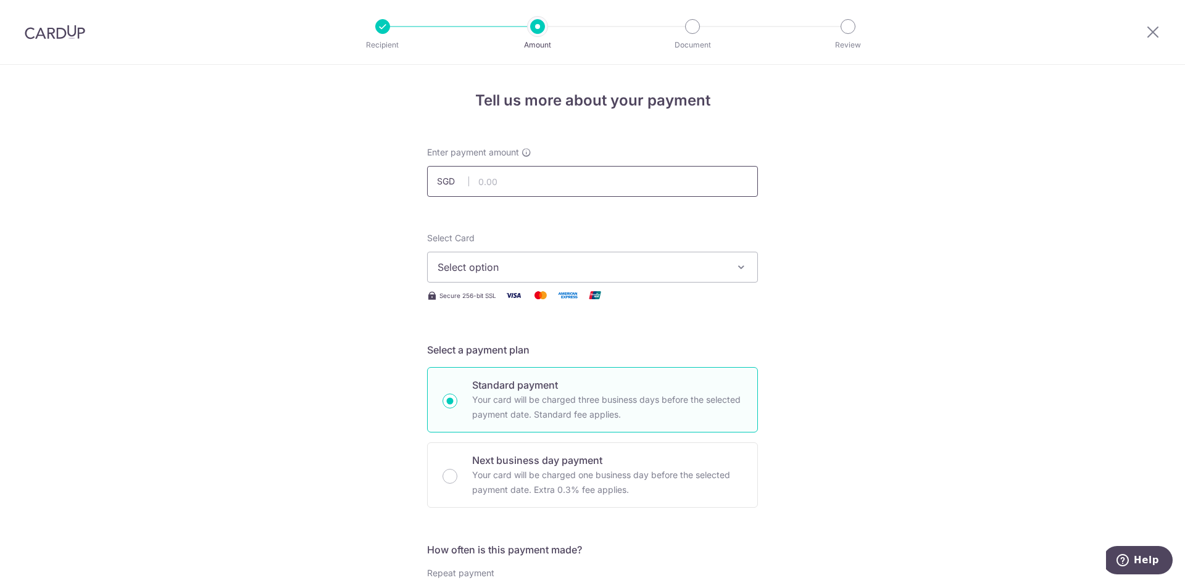
click at [509, 181] on input "text" at bounding box center [592, 181] width 331 height 31
type input "1,034.00"
click at [452, 265] on span "Select option" at bounding box center [580, 267] width 287 height 15
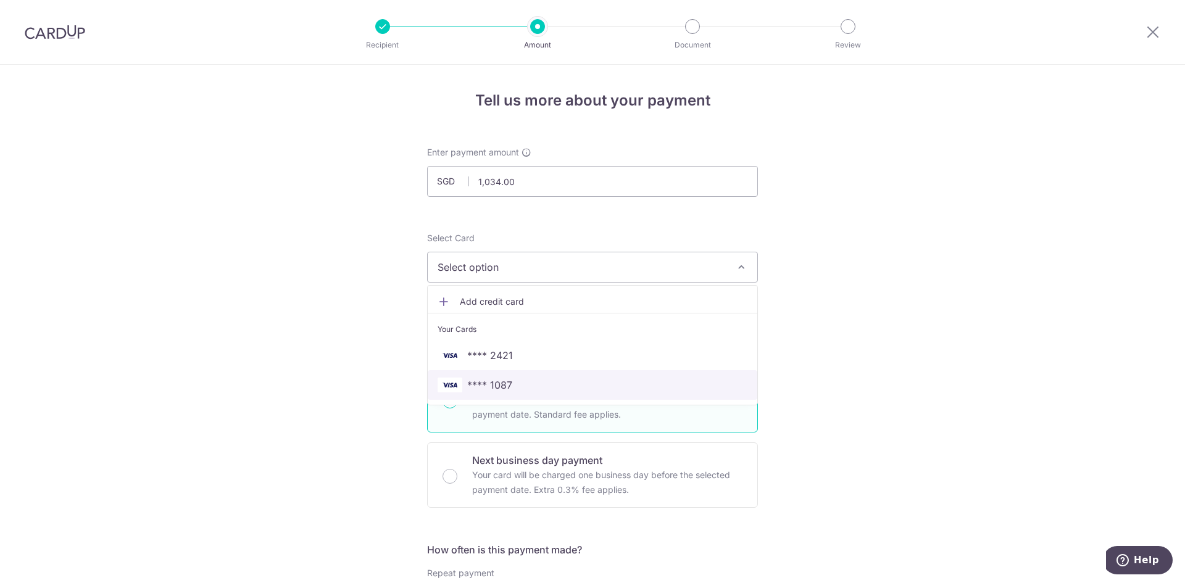
click at [489, 379] on span "**** 1087" at bounding box center [489, 385] width 45 height 15
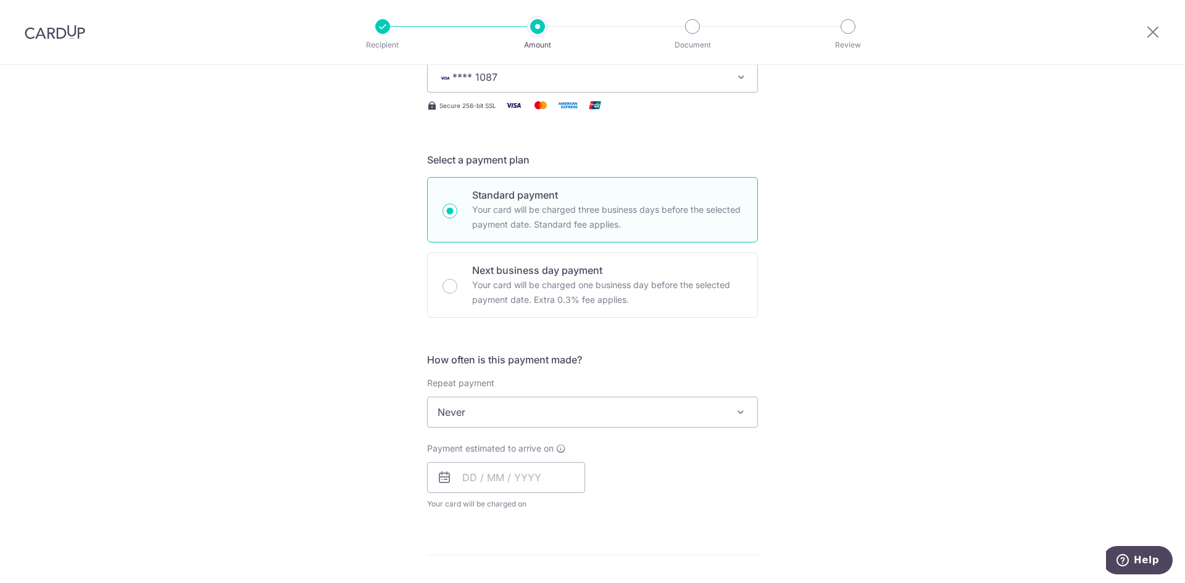
scroll to position [247, 0]
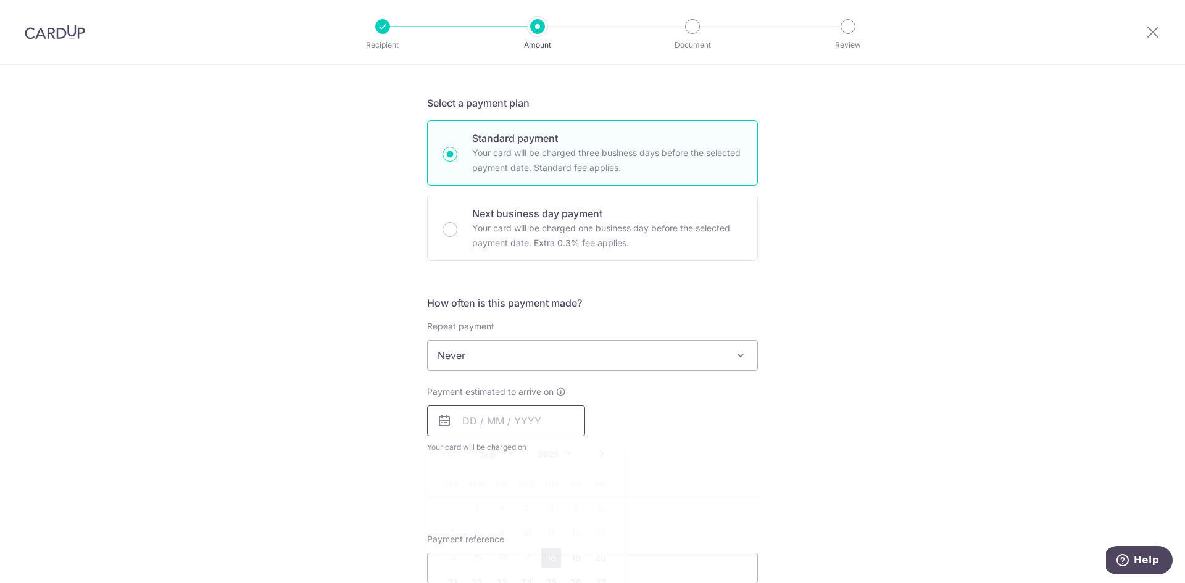
click at [515, 414] on input "text" at bounding box center [506, 420] width 158 height 31
drag, startPoint x: 551, startPoint y: 558, endPoint x: 664, endPoint y: 481, distance: 136.7
click at [551, 558] on link "18" at bounding box center [551, 558] width 20 height 20
type input "[DATE]"
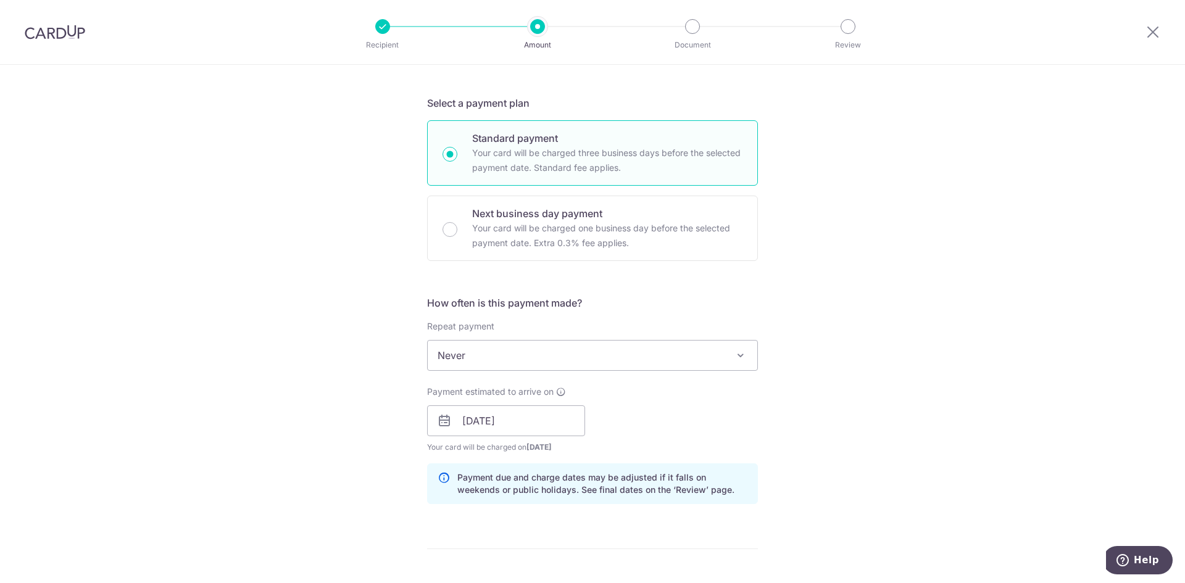
click at [739, 438] on div "Payment estimated to arrive on 18/09/2025 Prev Next Sep Oct Nov Dec 2025 2026 2…" at bounding box center [592, 420] width 345 height 68
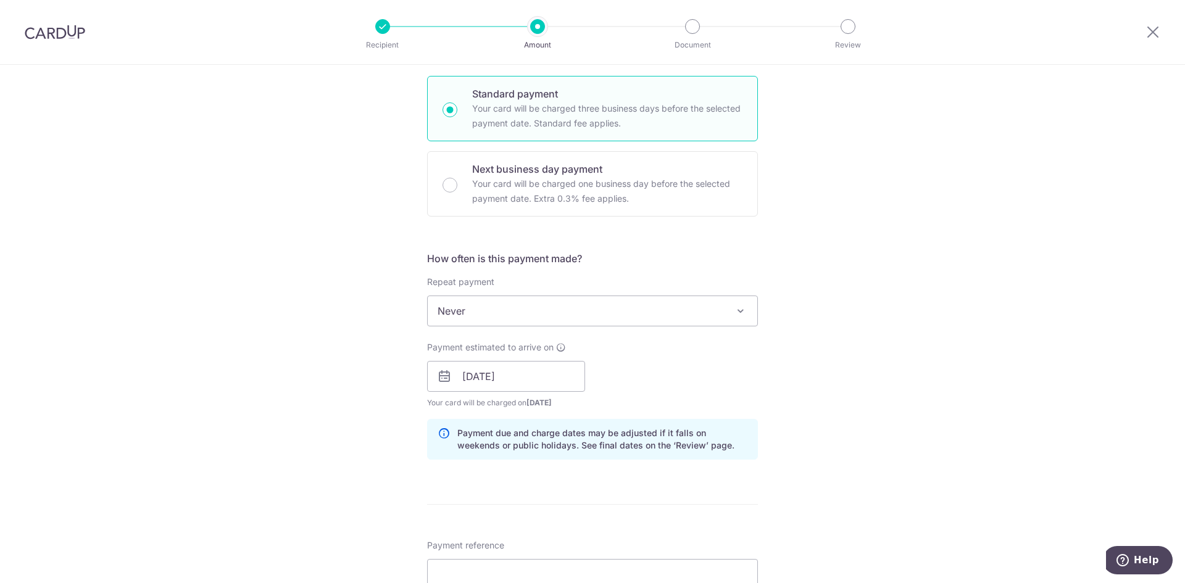
scroll to position [329, 0]
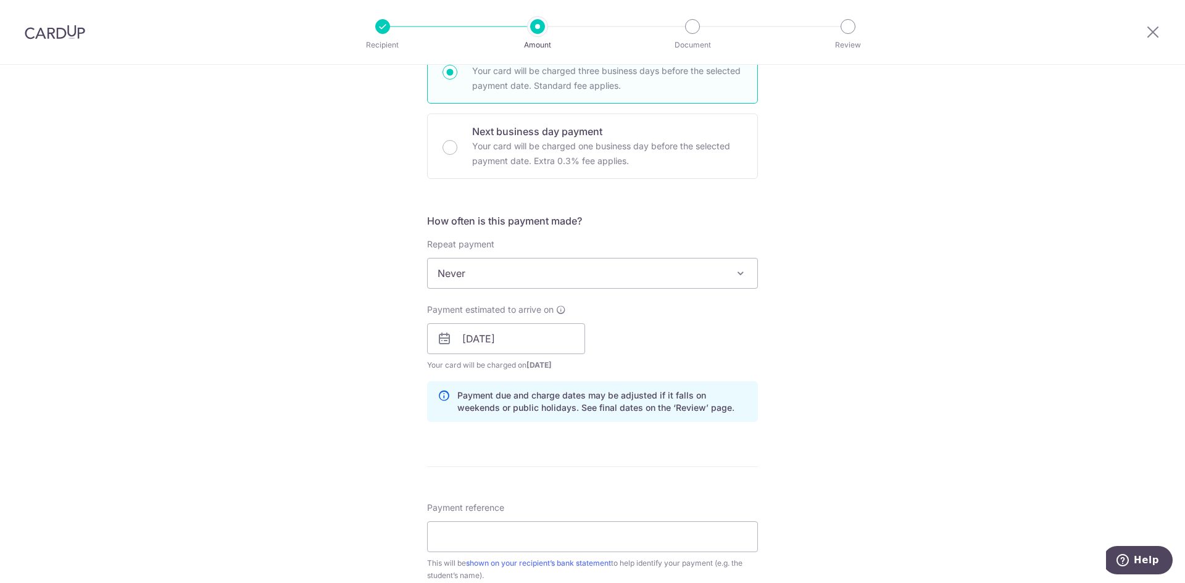
click at [548, 515] on div "Payment reference This will be shown on your recipient’s bank statement to help…" at bounding box center [592, 542] width 331 height 80
click at [544, 528] on input "Payment reference" at bounding box center [592, 536] width 331 height 31
click at [525, 532] on input "Payment reference" at bounding box center [592, 536] width 331 height 31
type input "z"
click button "Add Card" at bounding box center [0, 0] width 0 height 0
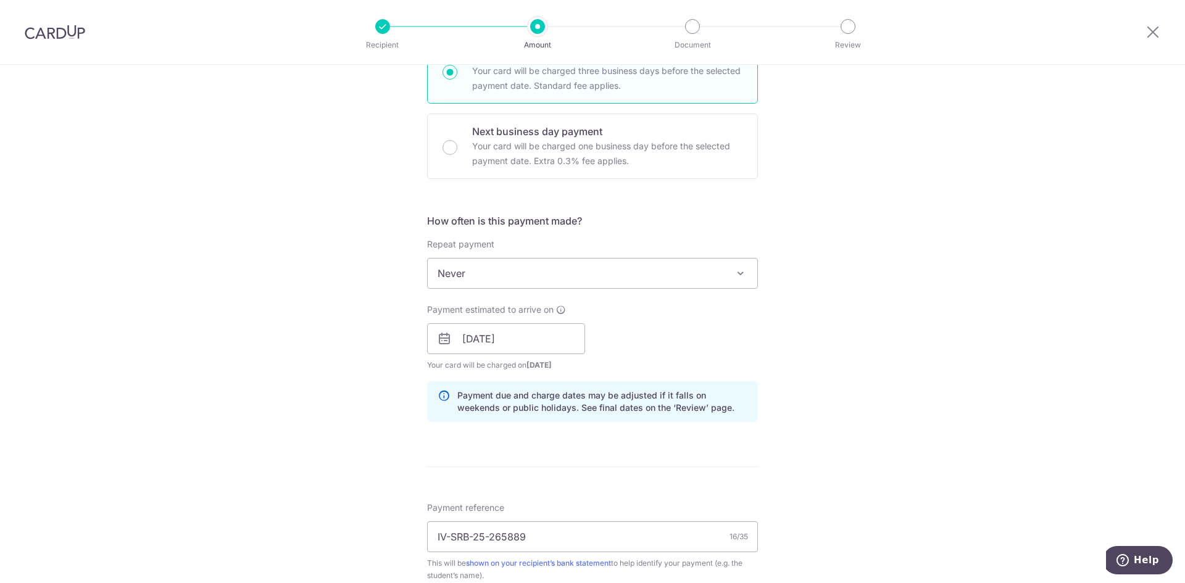
click at [848, 443] on div "Tell us more about your payment Enter payment amount SGD 1,034.00 1034.00 Selec…" at bounding box center [592, 319] width 1185 height 1167
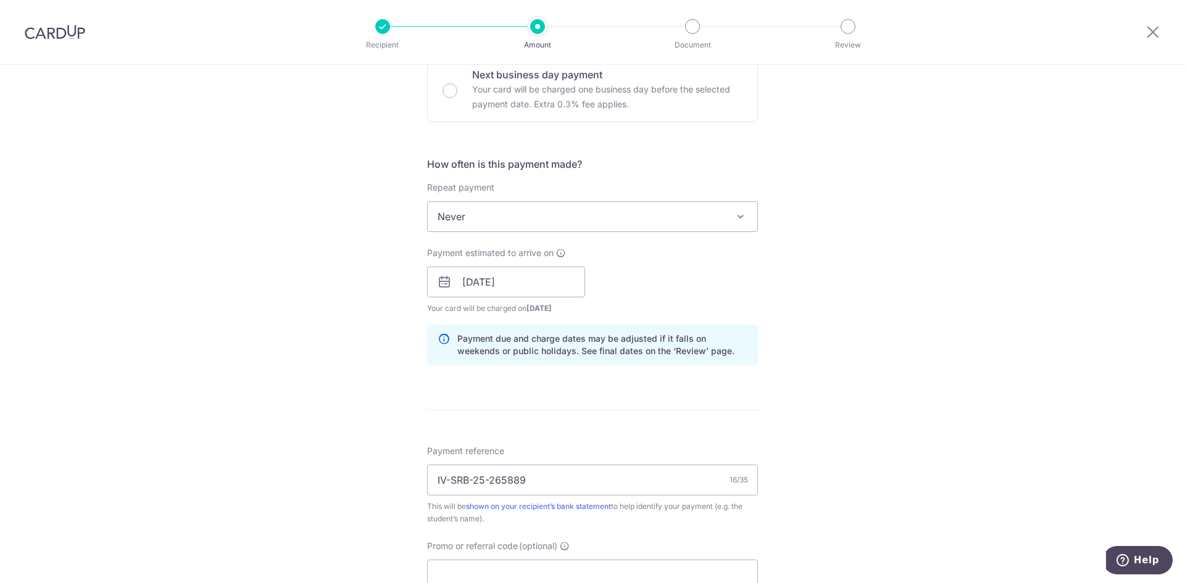
scroll to position [411, 0]
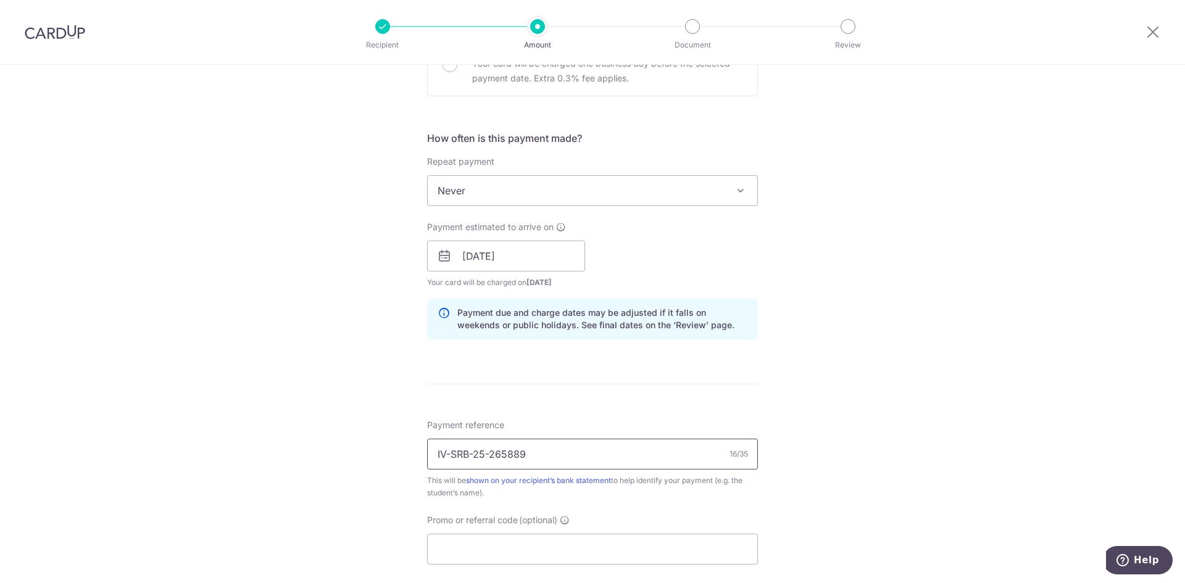
click at [697, 449] on input "IV-SRB-25-265889" at bounding box center [592, 454] width 331 height 31
type input "IV-SRB-25-265889-90489682"
click at [647, 561] on input "Promo or referral code (optional)" at bounding box center [592, 549] width 331 height 31
type input "OFF225"
click at [989, 322] on div "Tell us more about your payment Enter payment amount SGD 1,034.00 1034.00 Selec…" at bounding box center [592, 264] width 1185 height 1222
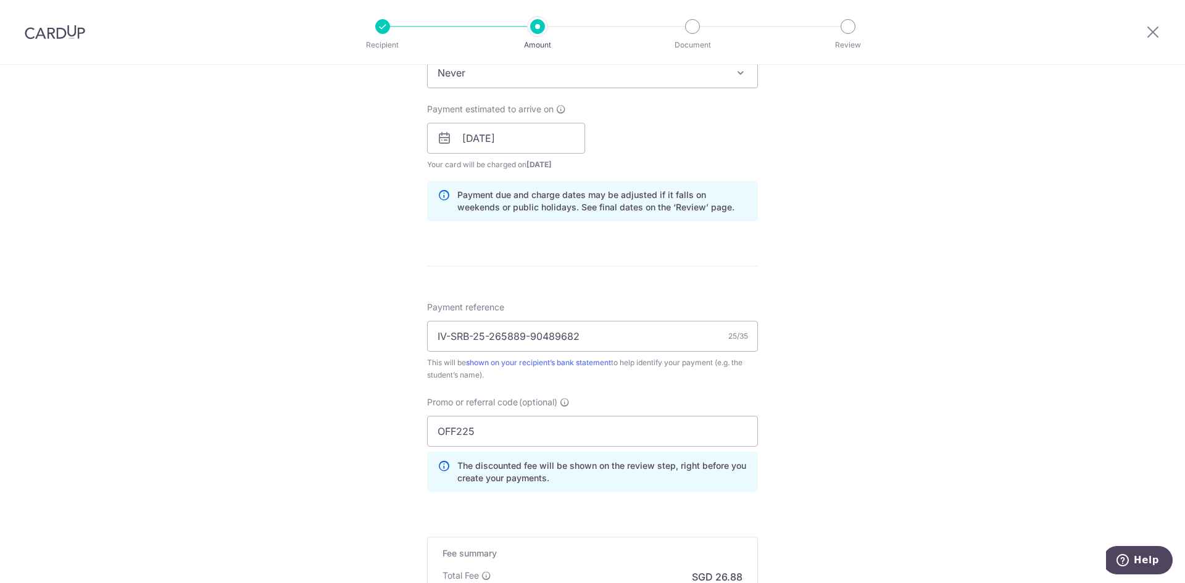
scroll to position [704, 0]
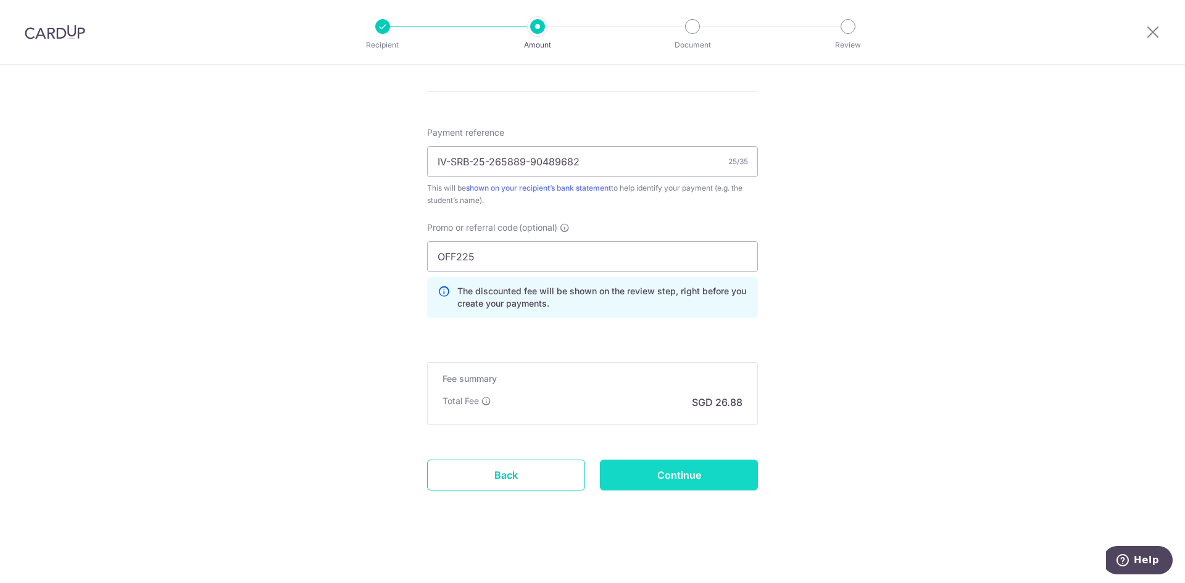
click at [683, 468] on input "Continue" at bounding box center [679, 475] width 158 height 31
type input "Create Schedule"
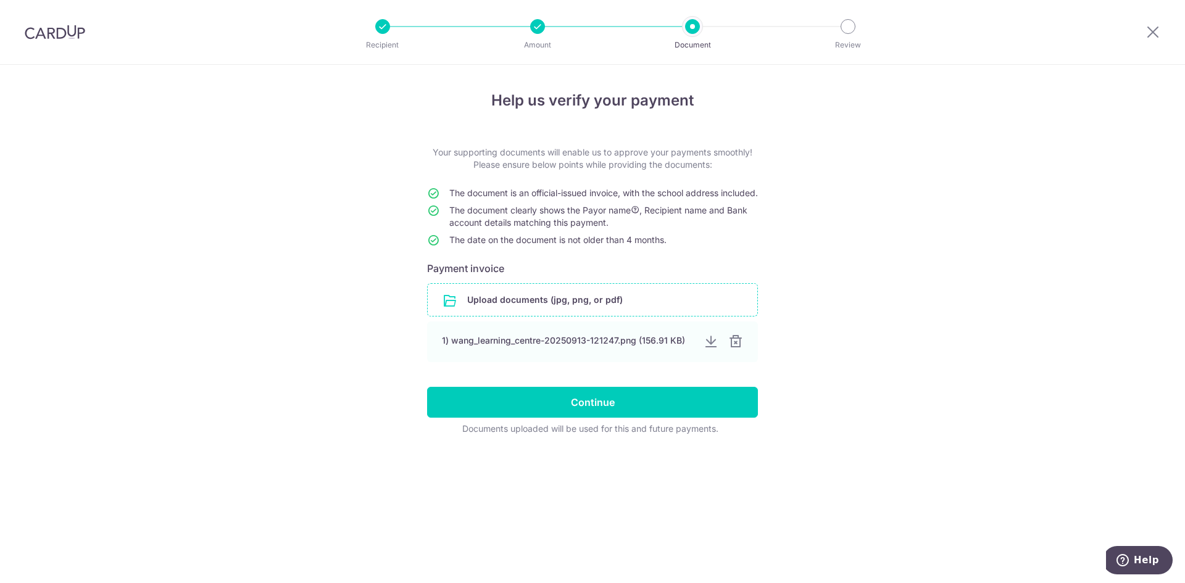
click at [637, 306] on input "file" at bounding box center [592, 300] width 329 height 32
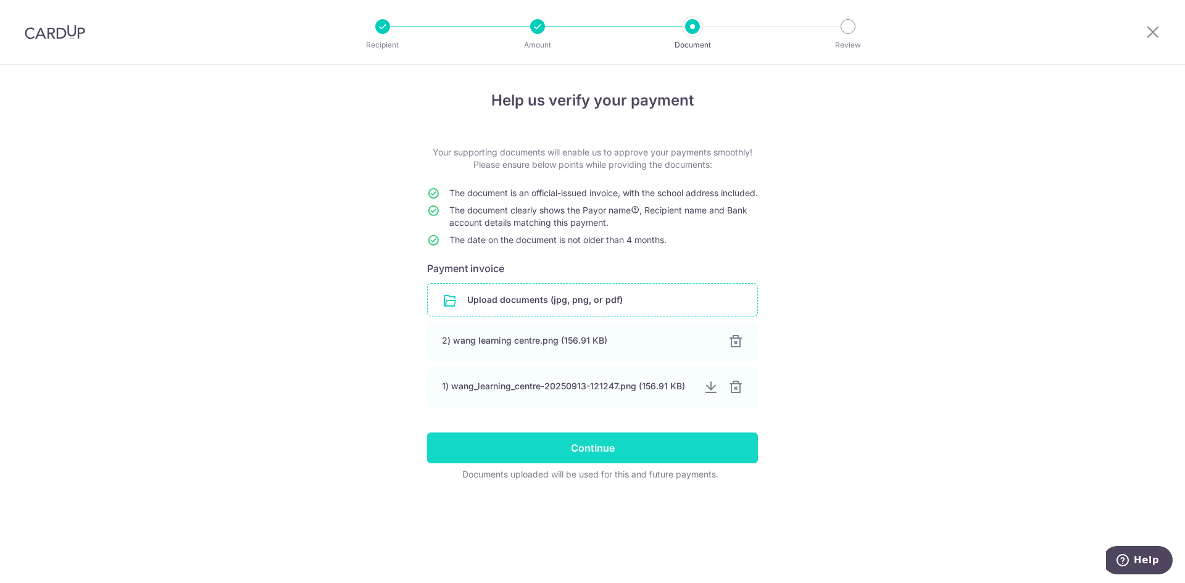
click at [648, 454] on input "Continue" at bounding box center [592, 447] width 331 height 31
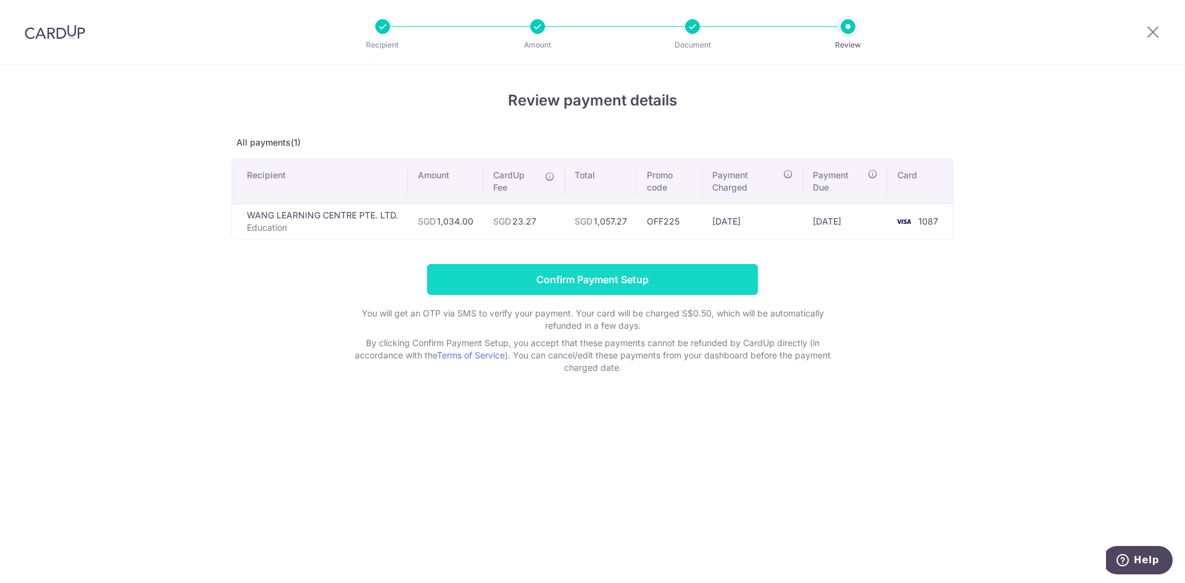
click at [463, 279] on input "Confirm Payment Setup" at bounding box center [592, 279] width 331 height 31
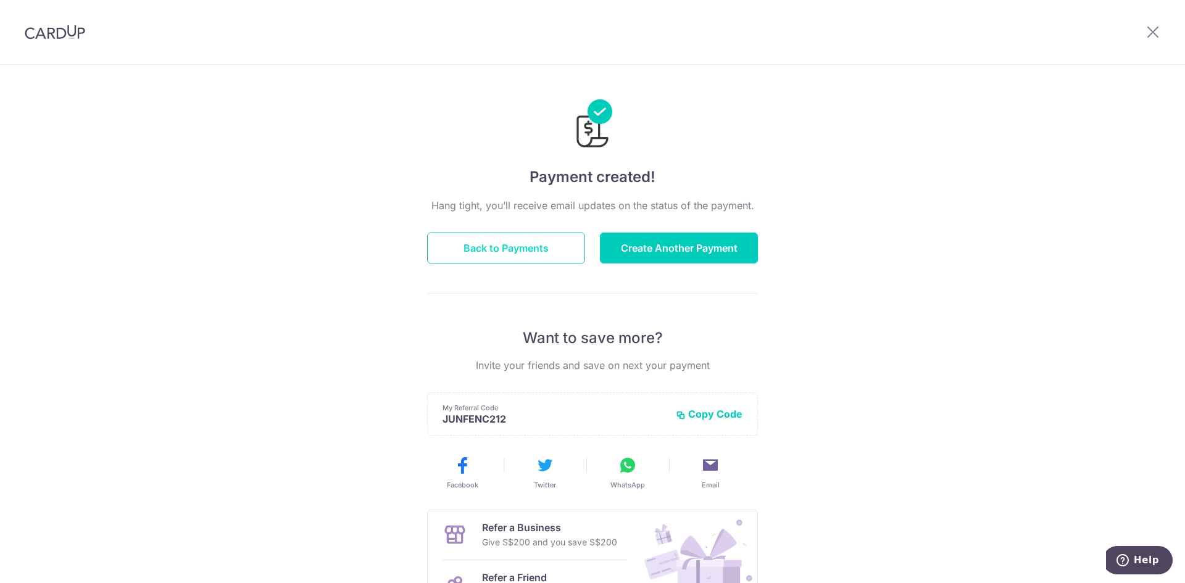
click at [495, 252] on button "Back to Payments" at bounding box center [506, 248] width 158 height 31
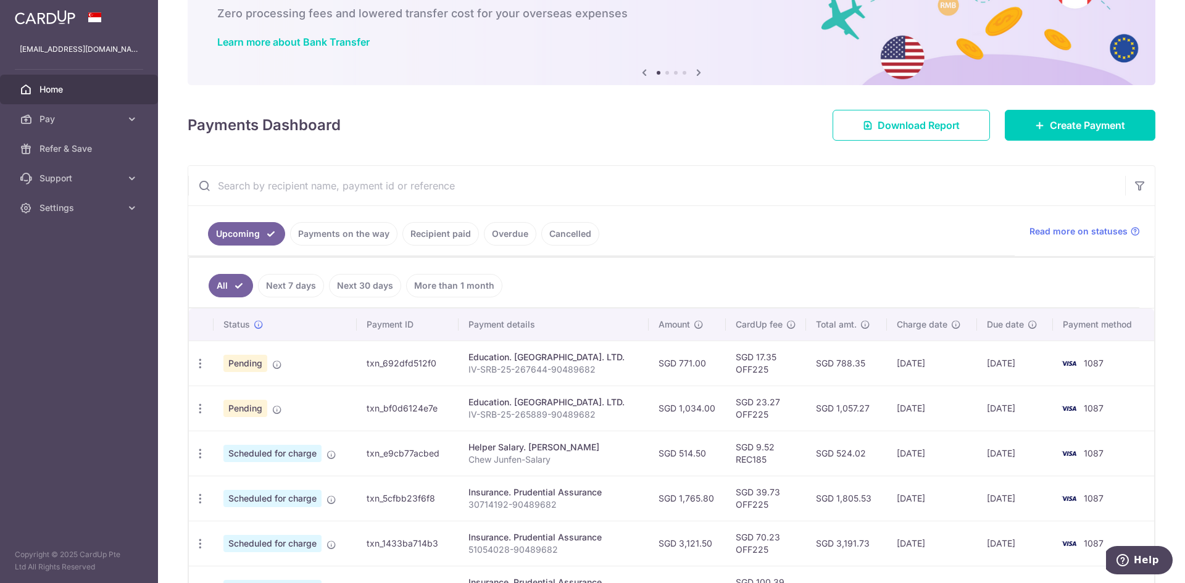
scroll to position [165, 0]
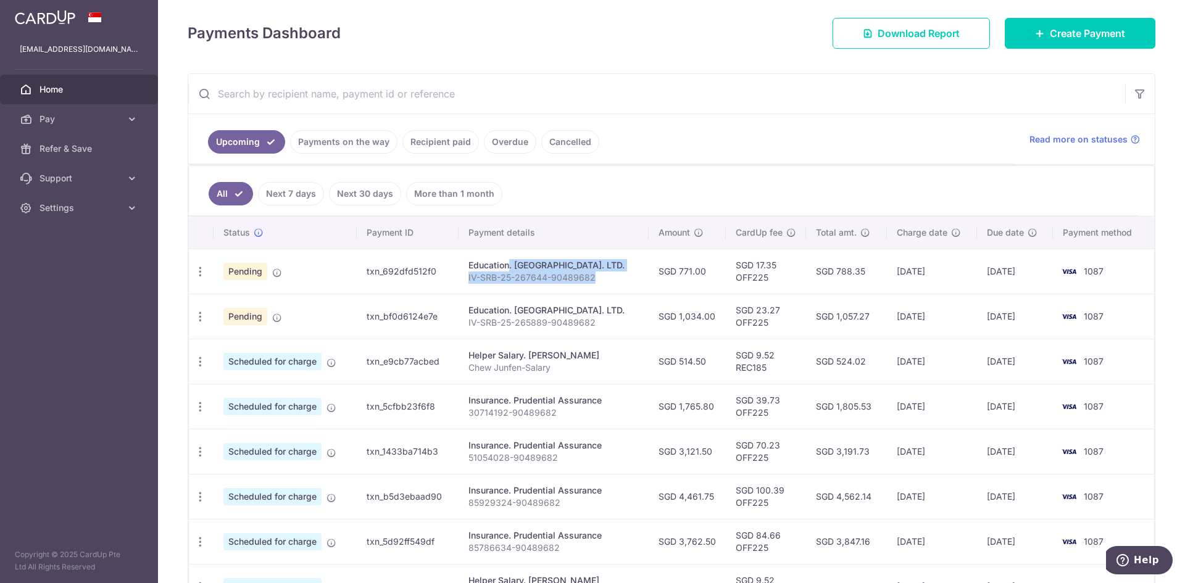
drag, startPoint x: 590, startPoint y: 279, endPoint x: 455, endPoint y: 264, distance: 136.5
click at [458, 264] on td "Education. [GEOGRAPHIC_DATA]. LTD. IV-SRB-25-267644-90489682" at bounding box center [552, 271] width 189 height 45
copy td "Education. [GEOGRAPHIC_DATA]. LTD. IV-SRB-25-267644-90489682"
drag, startPoint x: 583, startPoint y: 321, endPoint x: 447, endPoint y: 310, distance: 136.1
click at [458, 310] on td "Education. [GEOGRAPHIC_DATA]. LTD. IV-SRB-25-265889-90489682" at bounding box center [552, 316] width 189 height 45
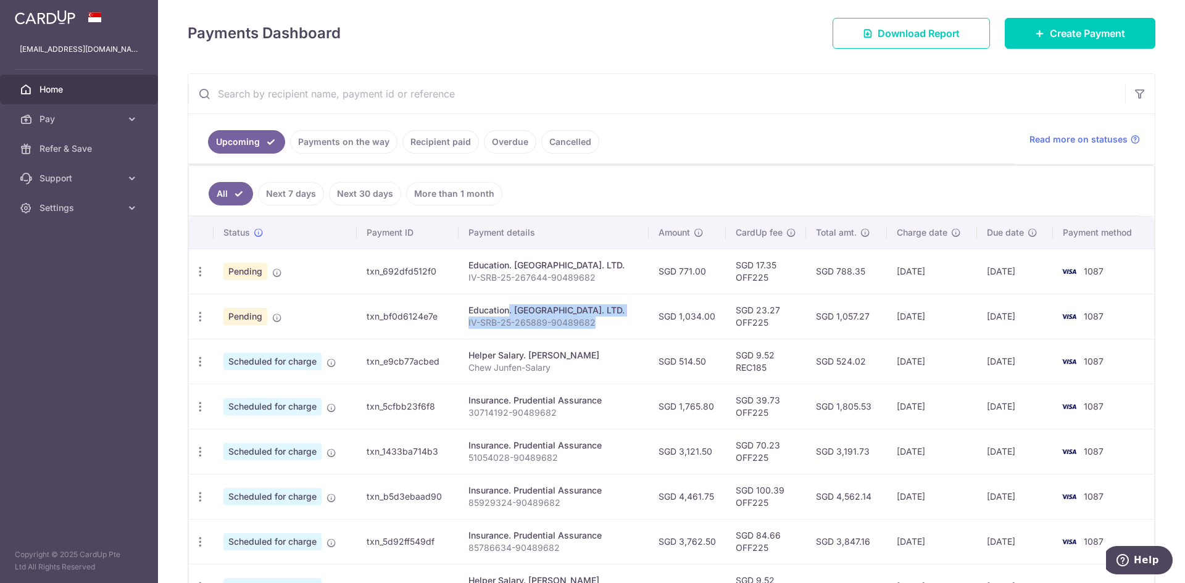
copy td "Education. [GEOGRAPHIC_DATA]. LTD. IV-SRB-25-265889-90489682"
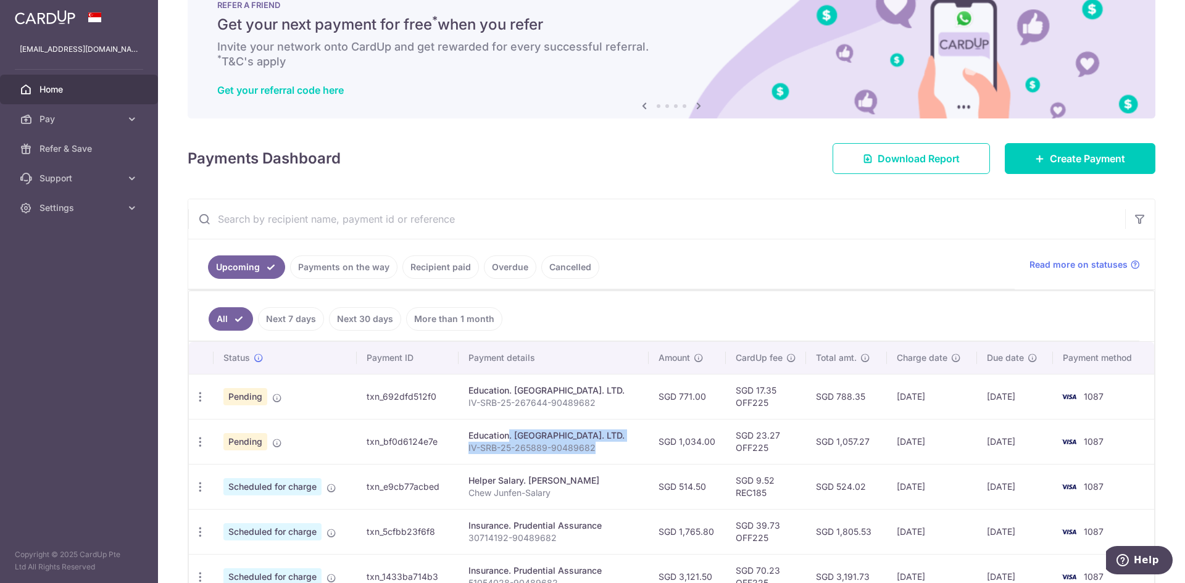
scroll to position [0, 0]
